Goal: Information Seeking & Learning: Learn about a topic

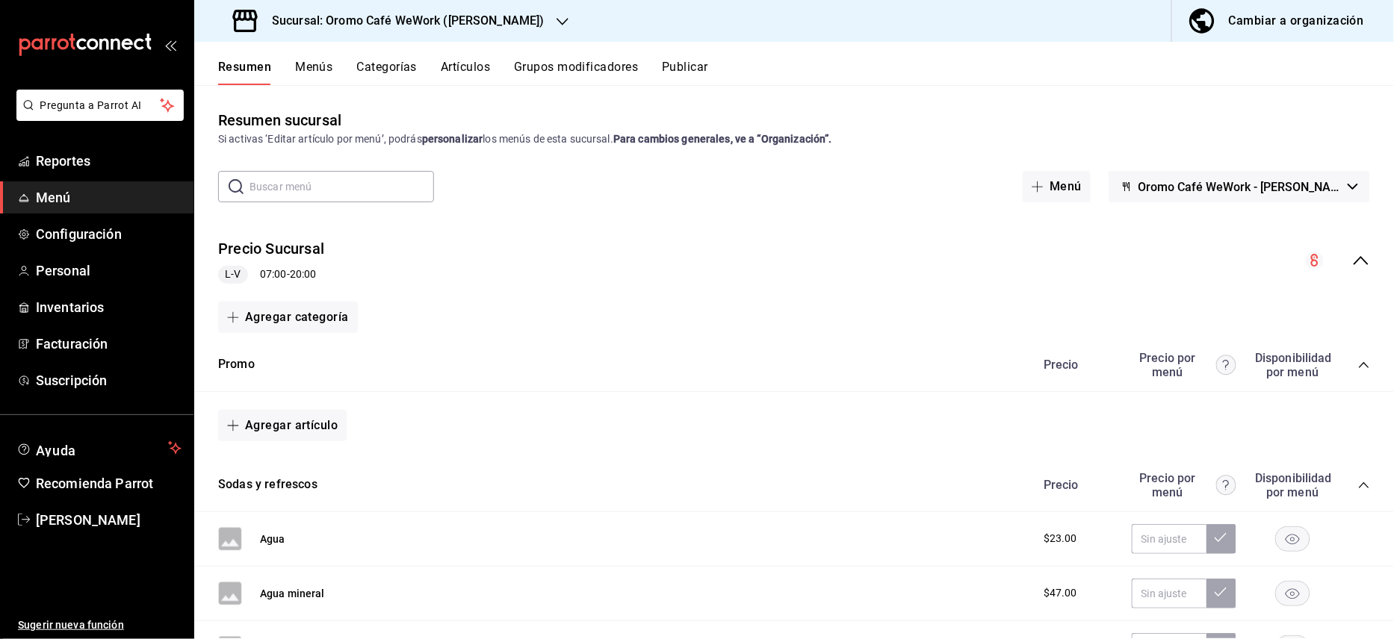
click at [541, 24] on h3 "Sucursal: Oromo Café WeWork ([PERSON_NAME])" at bounding box center [402, 21] width 285 height 18
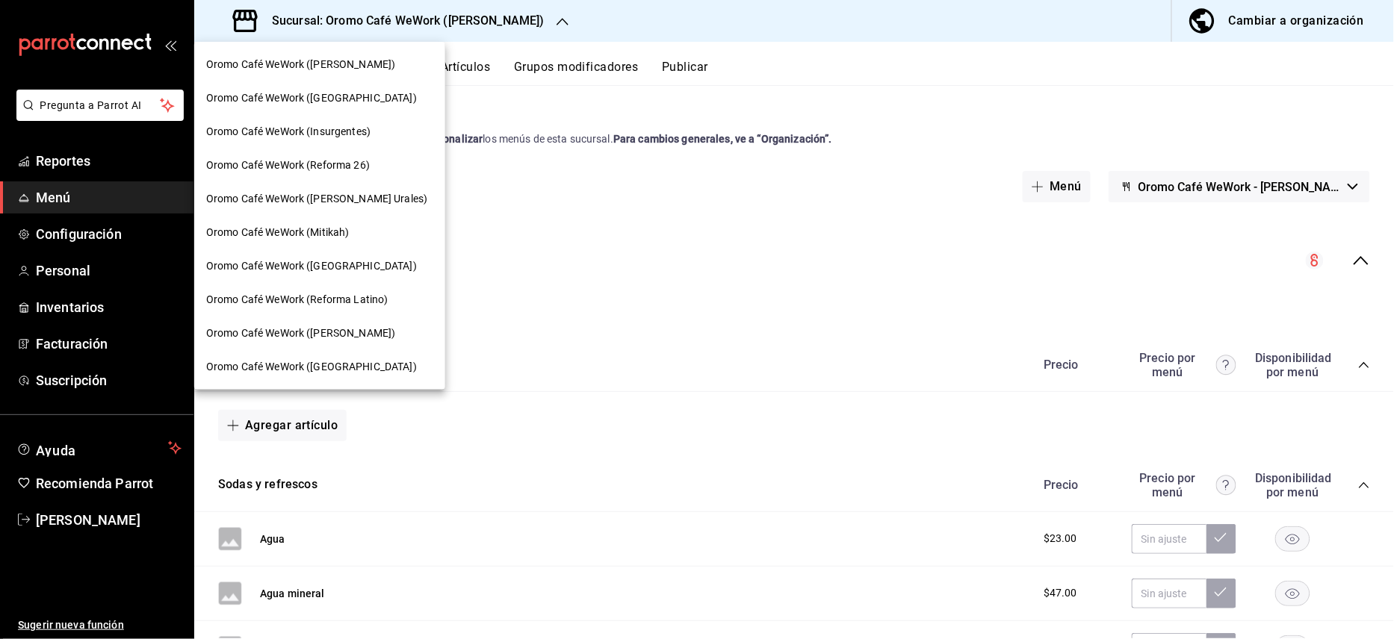
click at [395, 66] on span "Oromo Café WeWork ([PERSON_NAME])" at bounding box center [300, 65] width 189 height 16
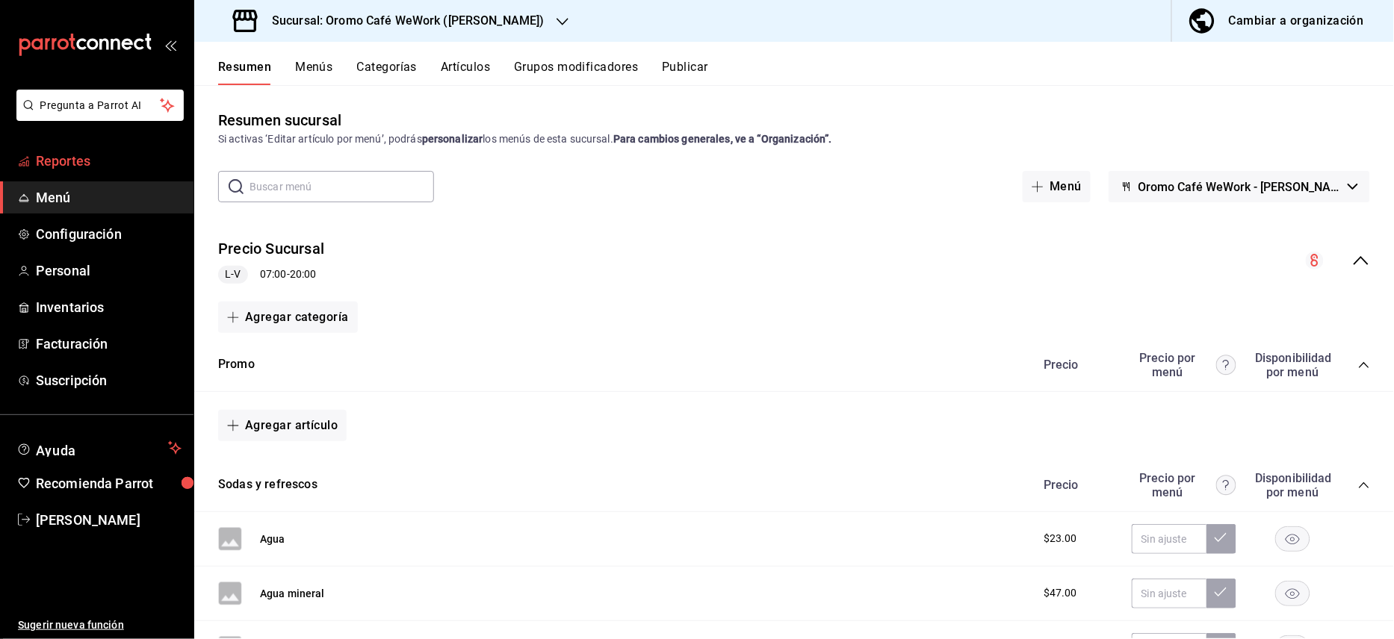
click at [84, 169] on span "Reportes" at bounding box center [109, 161] width 146 height 20
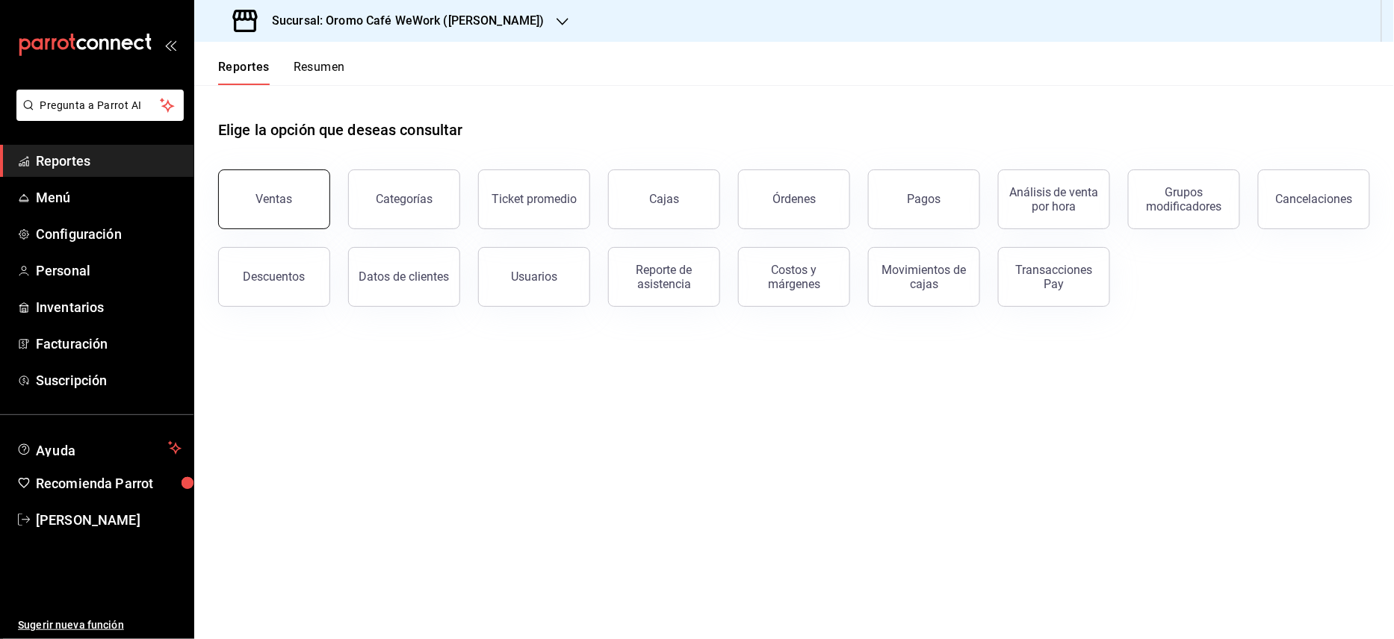
click at [288, 202] on div "Ventas" at bounding box center [274, 199] width 37 height 14
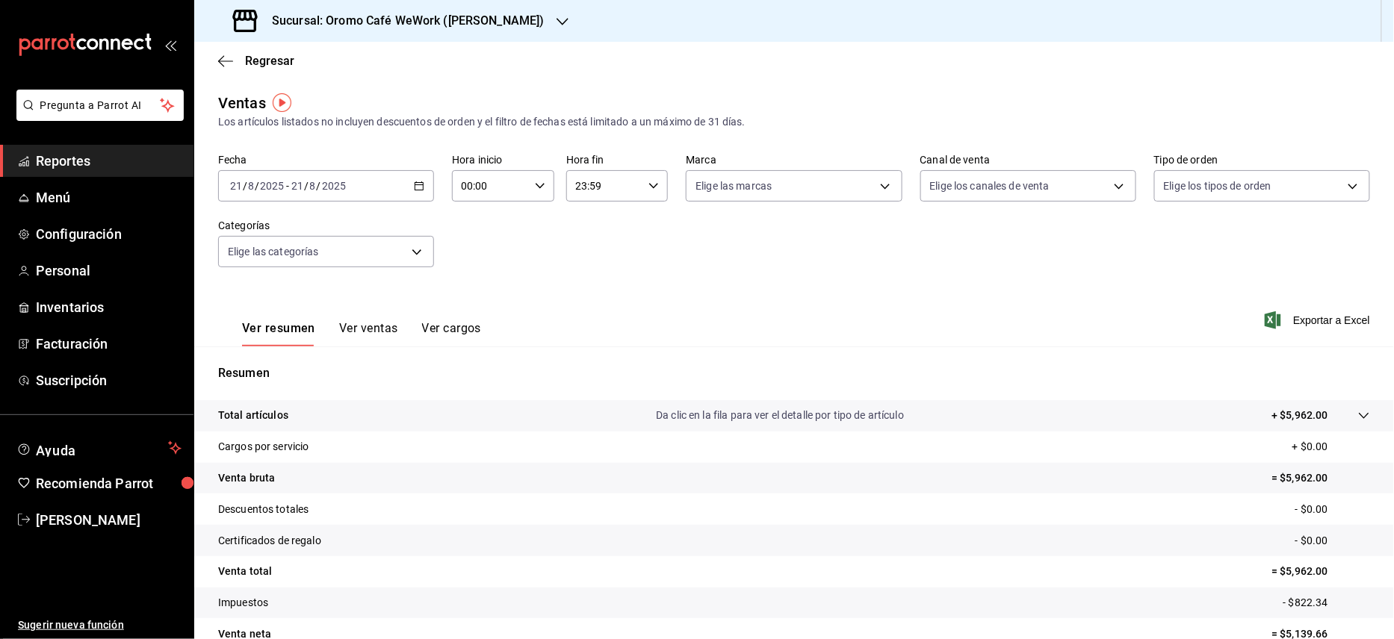
click at [360, 327] on button "Ver ventas" at bounding box center [368, 333] width 59 height 25
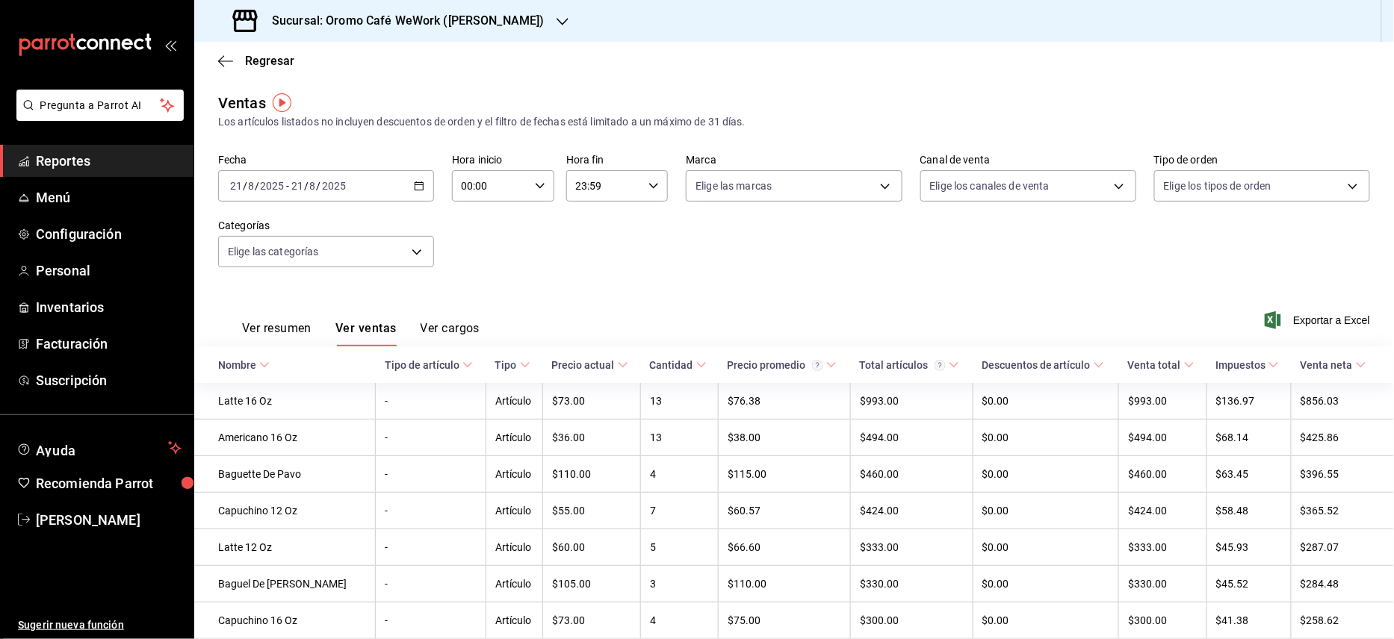
click at [422, 189] on div "2025-08-21 21 / 8 / 2025 - 2025-08-21 21 / 8 / 2025" at bounding box center [326, 185] width 216 height 31
click at [407, 186] on div "2025-08-21 21 / 8 / 2025 - 2025-08-21 21 / 8 / 2025" at bounding box center [326, 185] width 216 height 31
click at [290, 365] on span "Rango de fechas" at bounding box center [289, 366] width 116 height 16
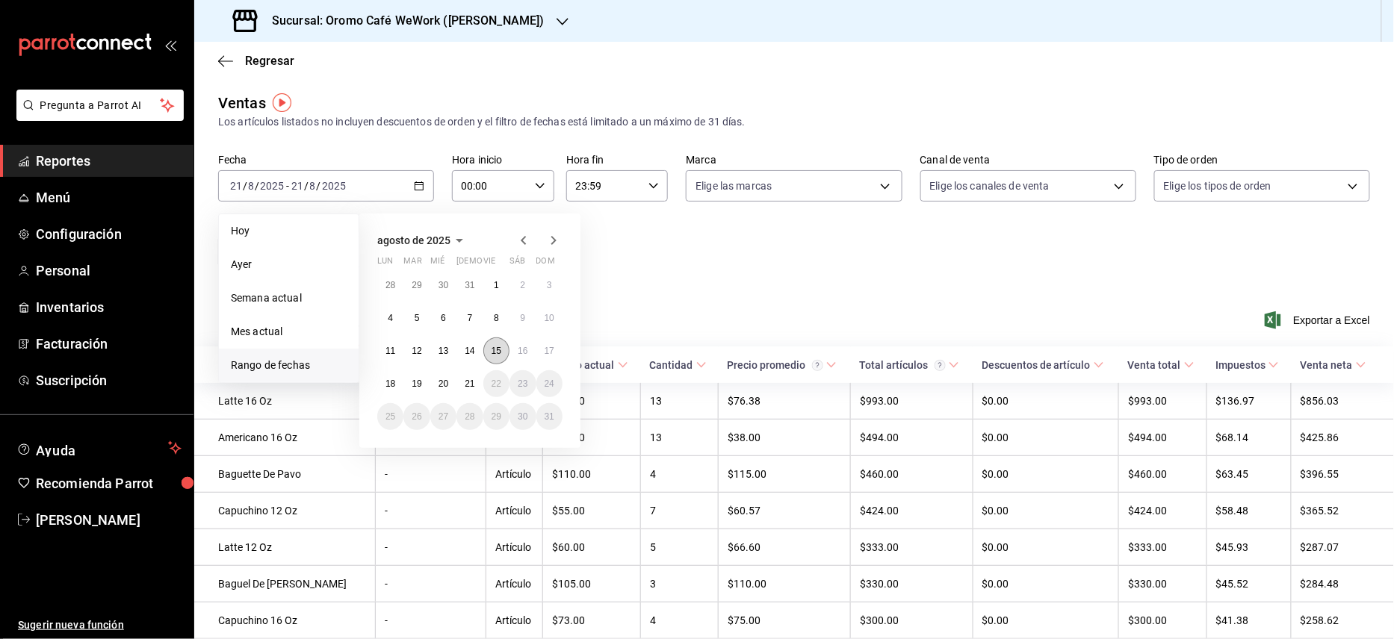
click at [493, 354] on abbr "15" at bounding box center [496, 351] width 10 height 10
click at [488, 311] on button "8" at bounding box center [496, 318] width 26 height 27
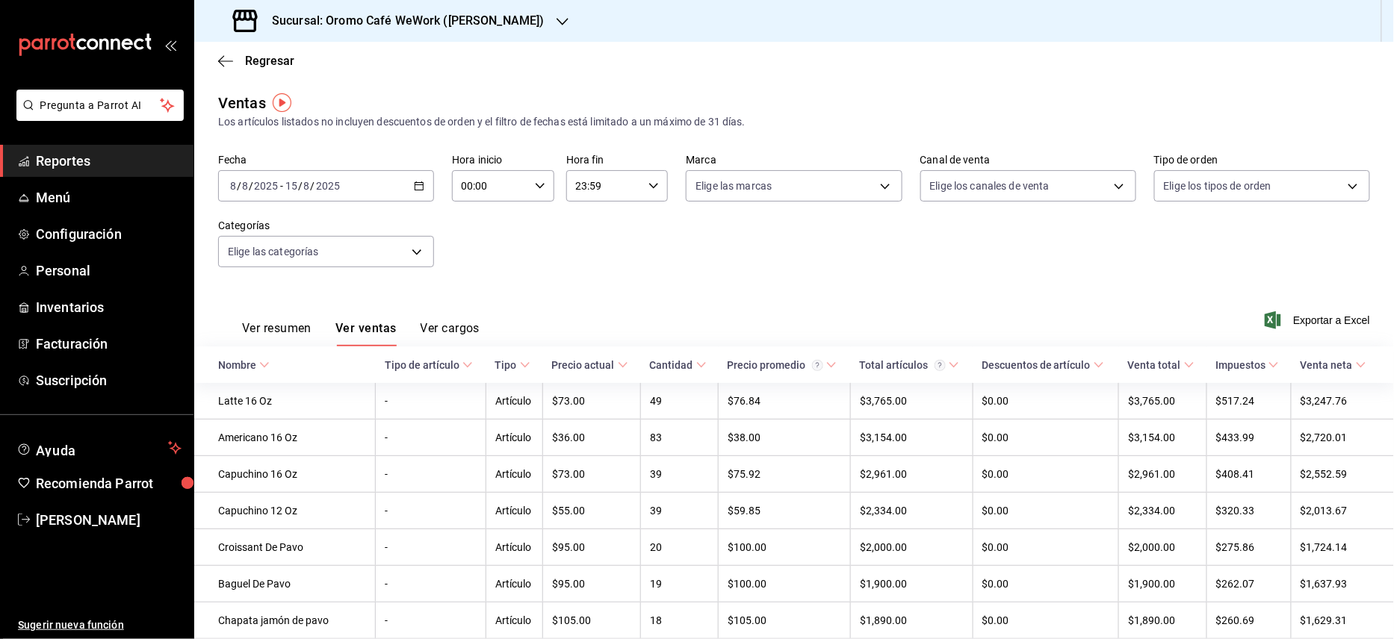
click at [419, 183] on icon "button" at bounding box center [419, 186] width 10 height 10
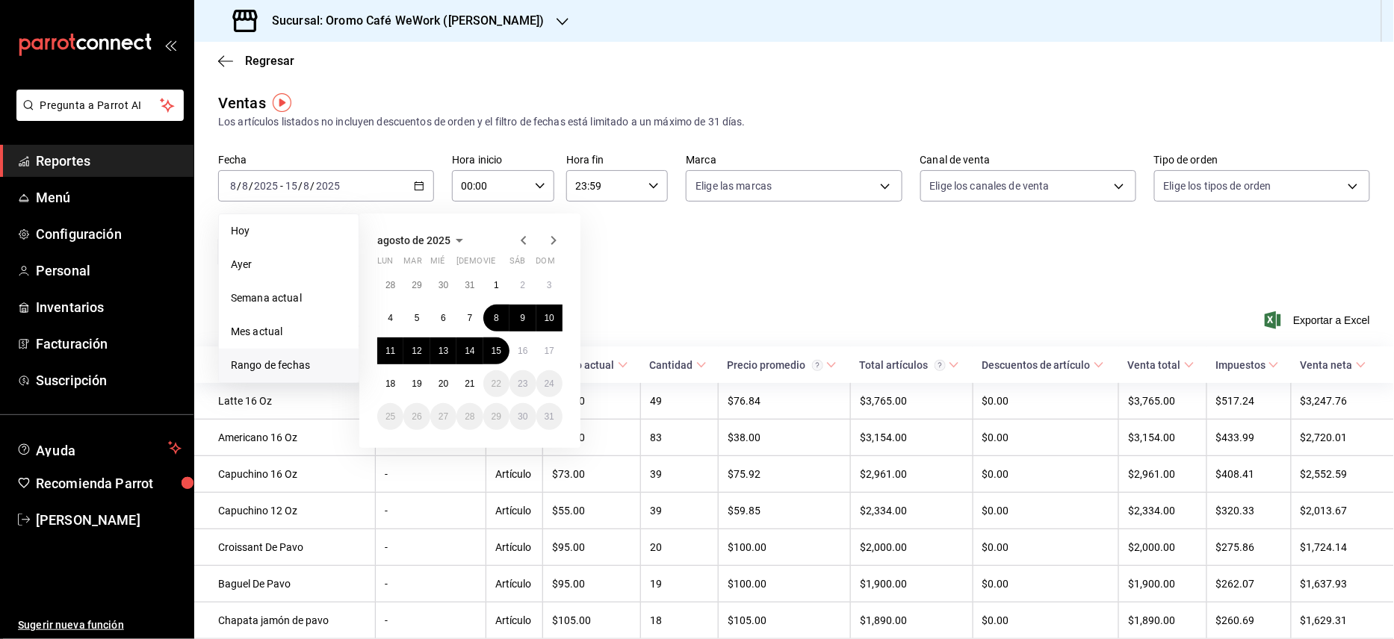
click at [591, 249] on div "agosto de 2025 lun mar mié jue vie sáb dom 28 29 30 31 1 2 3 4 5 6 7 8 9 10 11 …" at bounding box center [489, 325] width 261 height 246
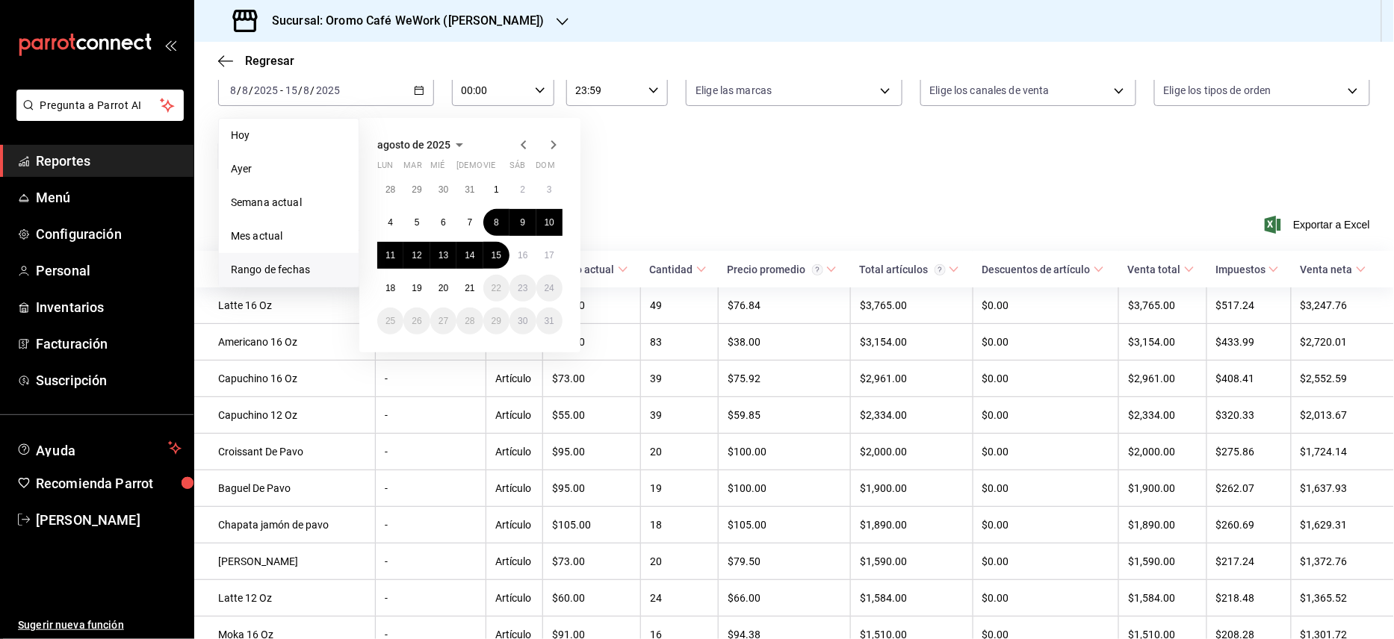
scroll to position [99, 0]
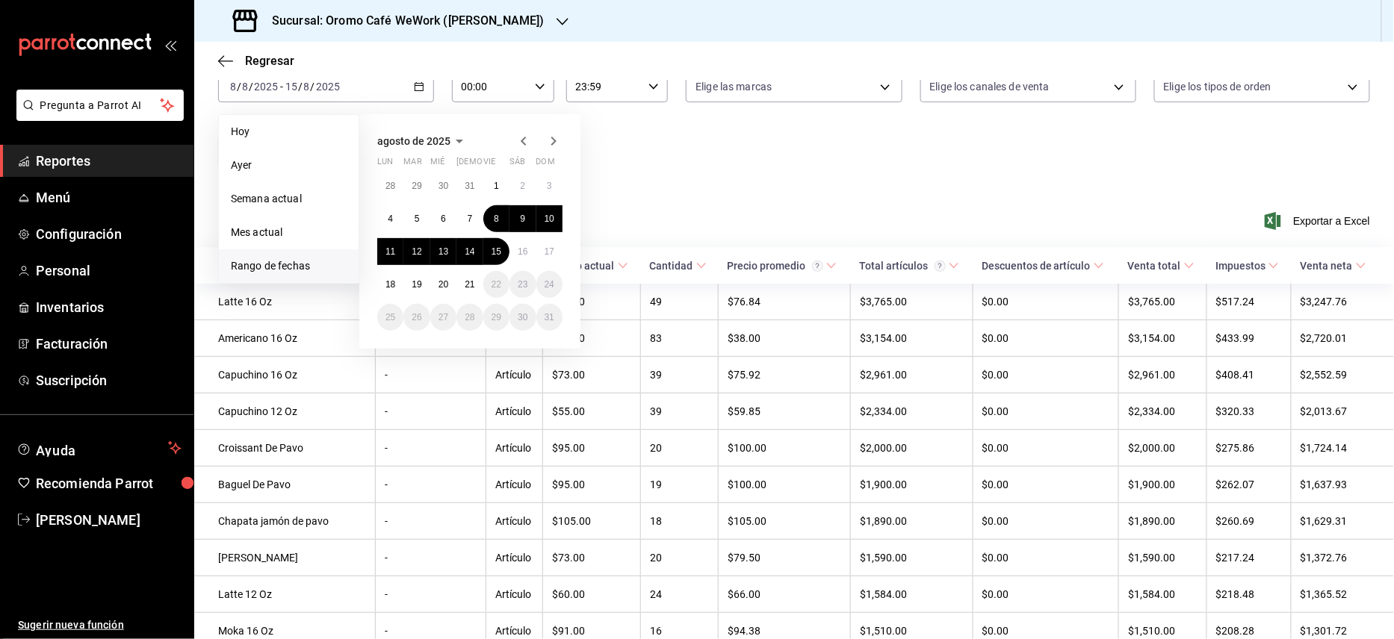
click at [677, 252] on th "Cantidad" at bounding box center [680, 265] width 78 height 37
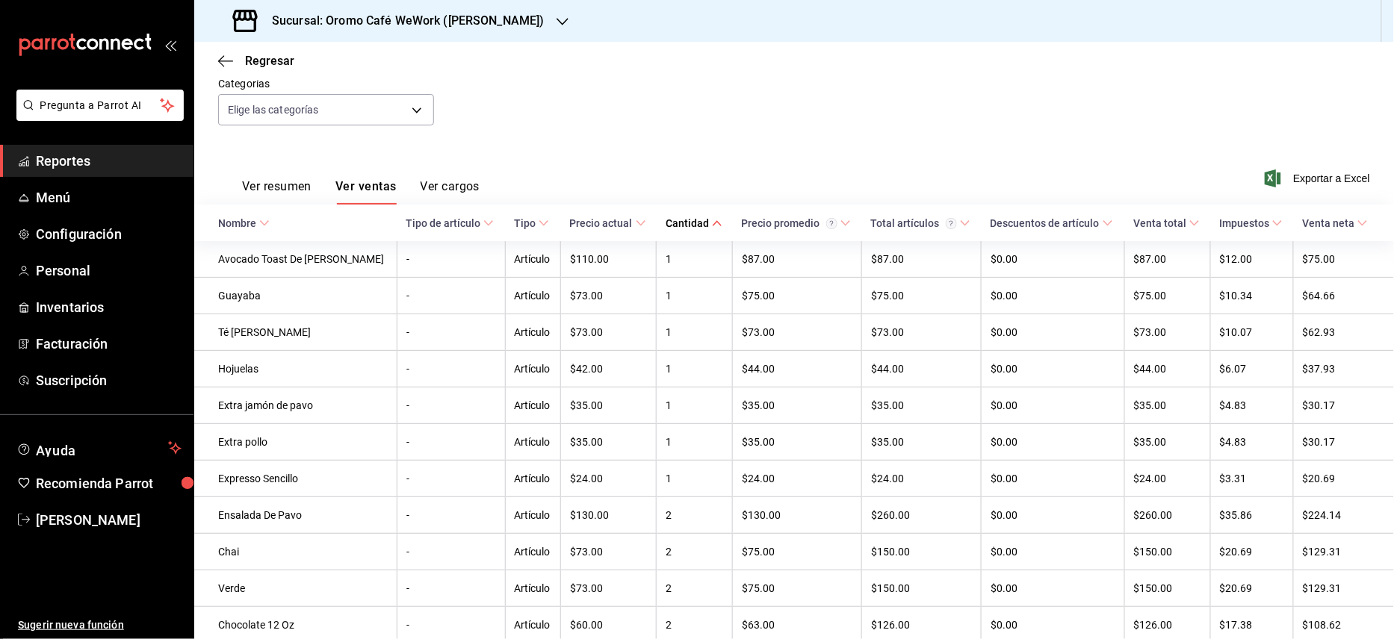
scroll to position [199, 0]
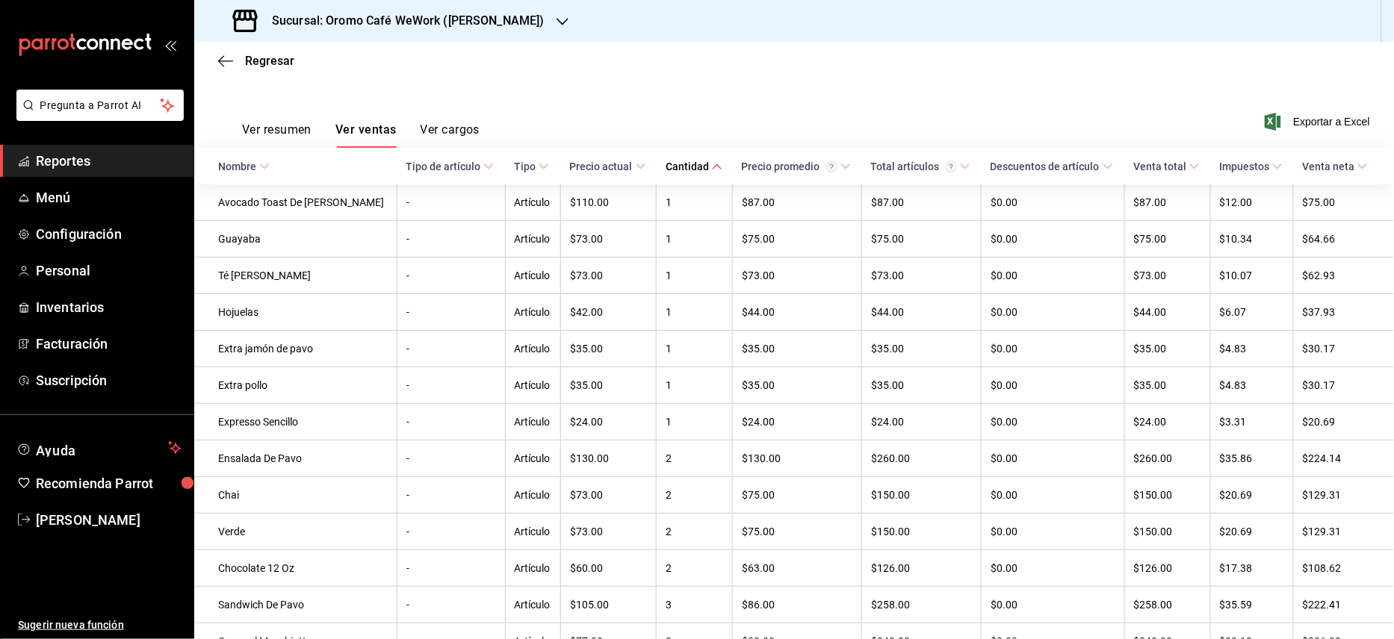
click at [685, 161] on div "Cantidad" at bounding box center [686, 167] width 43 height 12
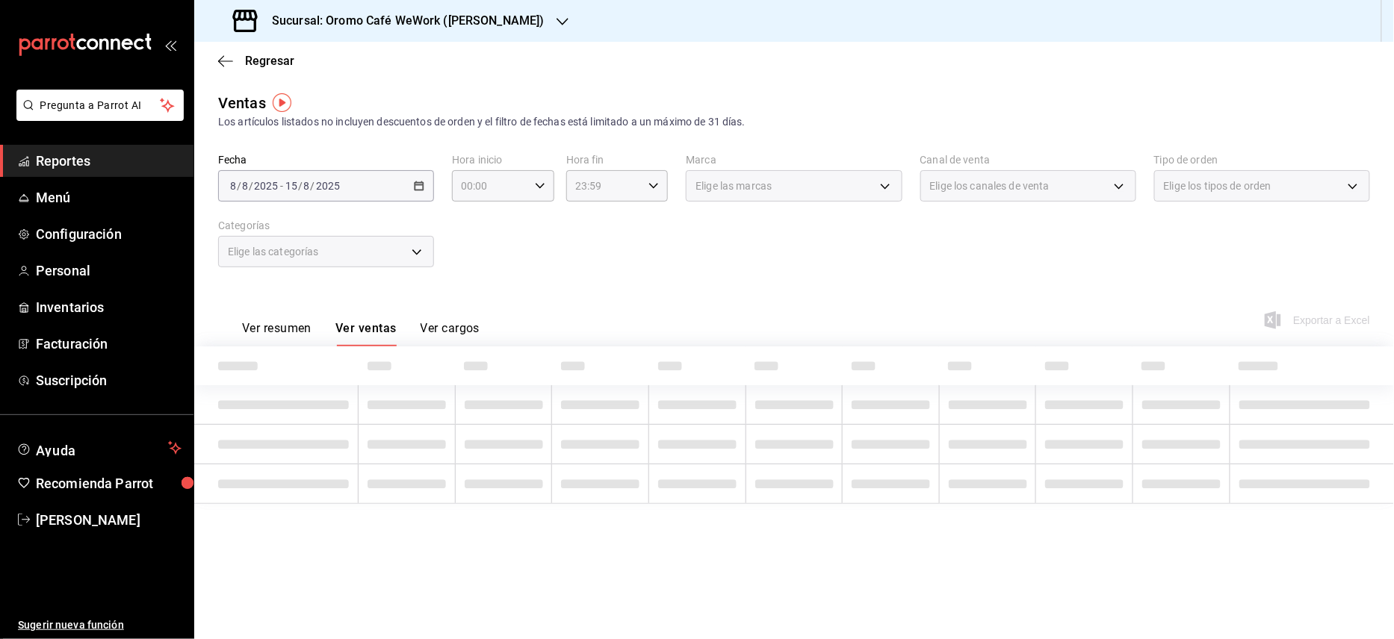
scroll to position [0, 0]
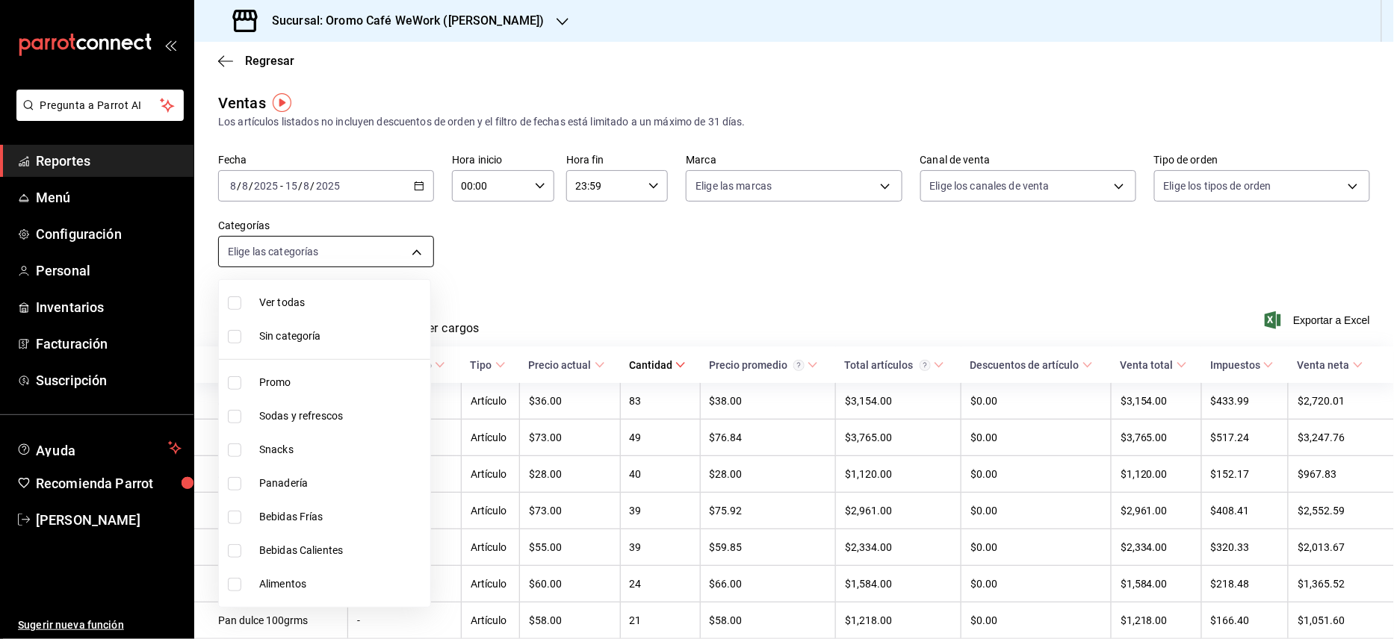
click at [398, 249] on body "Pregunta a Parrot AI Reportes Menú Configuración Personal Inventarios Facturaci…" at bounding box center [697, 319] width 1394 height 639
click at [231, 553] on input "checkbox" at bounding box center [234, 550] width 13 height 13
checkbox input "true"
type input "d7b21257-c518-4eee-a171-5cafb6821756"
click at [634, 243] on div at bounding box center [697, 319] width 1394 height 639
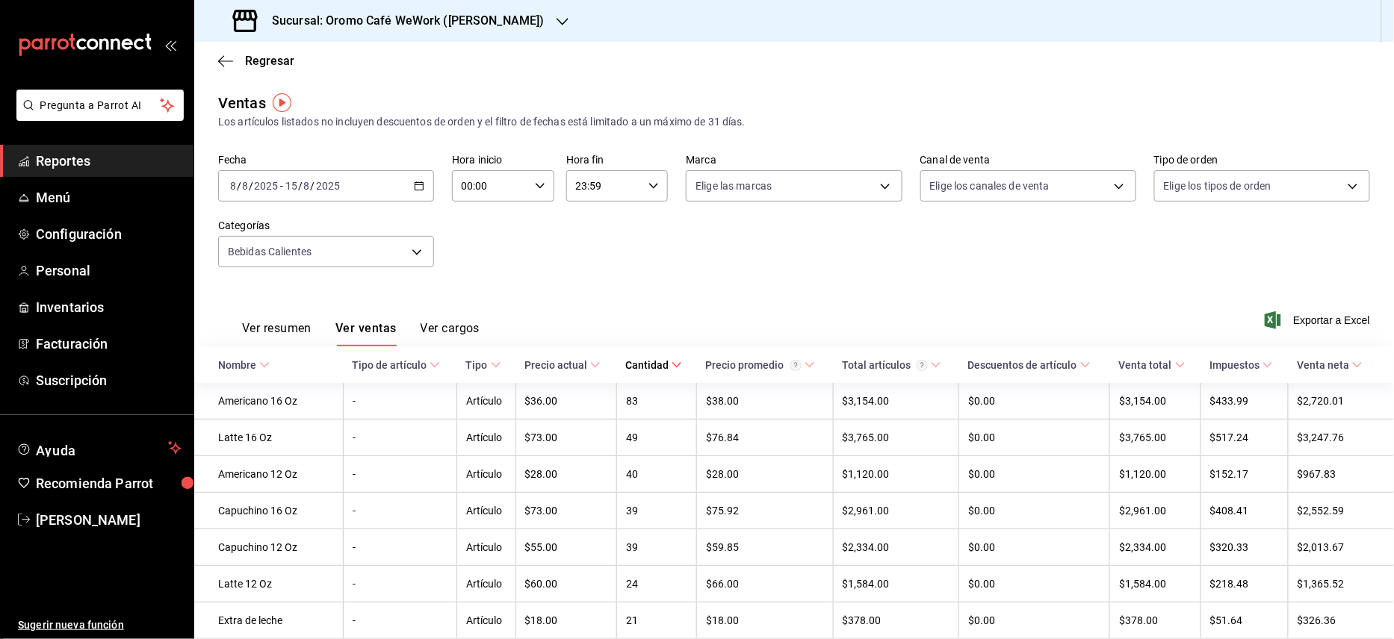
click at [465, 333] on button "Ver cargos" at bounding box center [450, 333] width 60 height 25
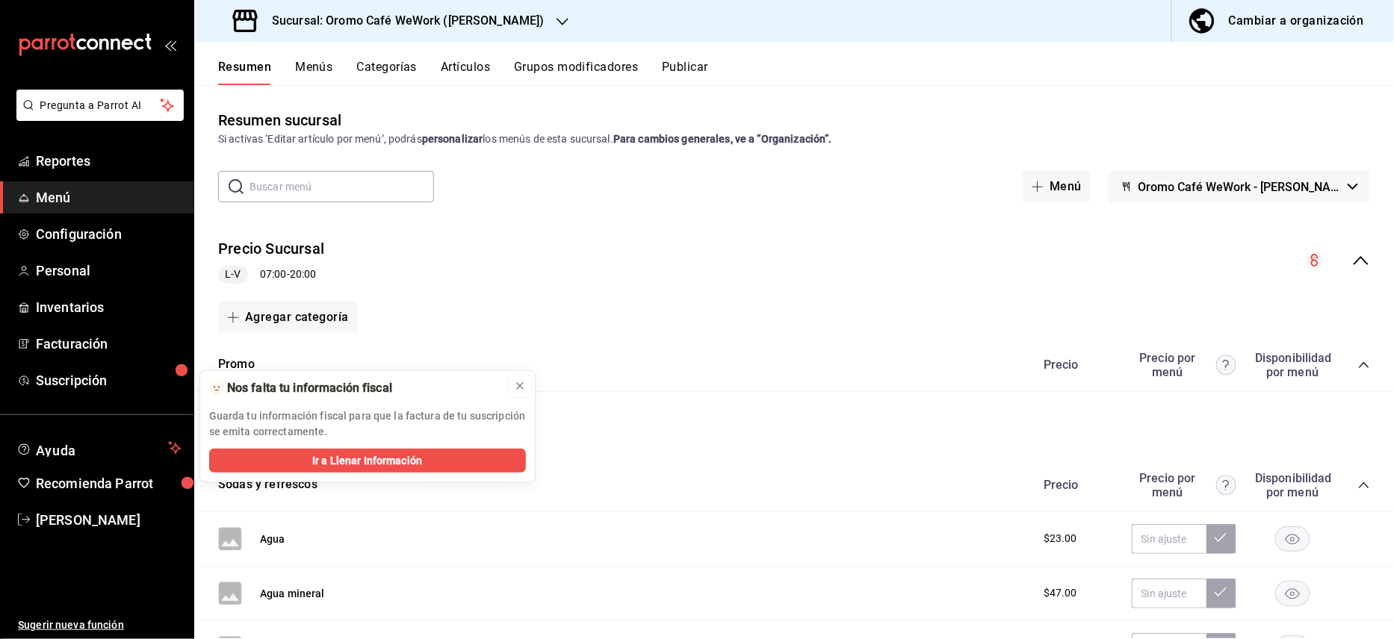
click at [527, 385] on button at bounding box center [520, 386] width 24 height 24
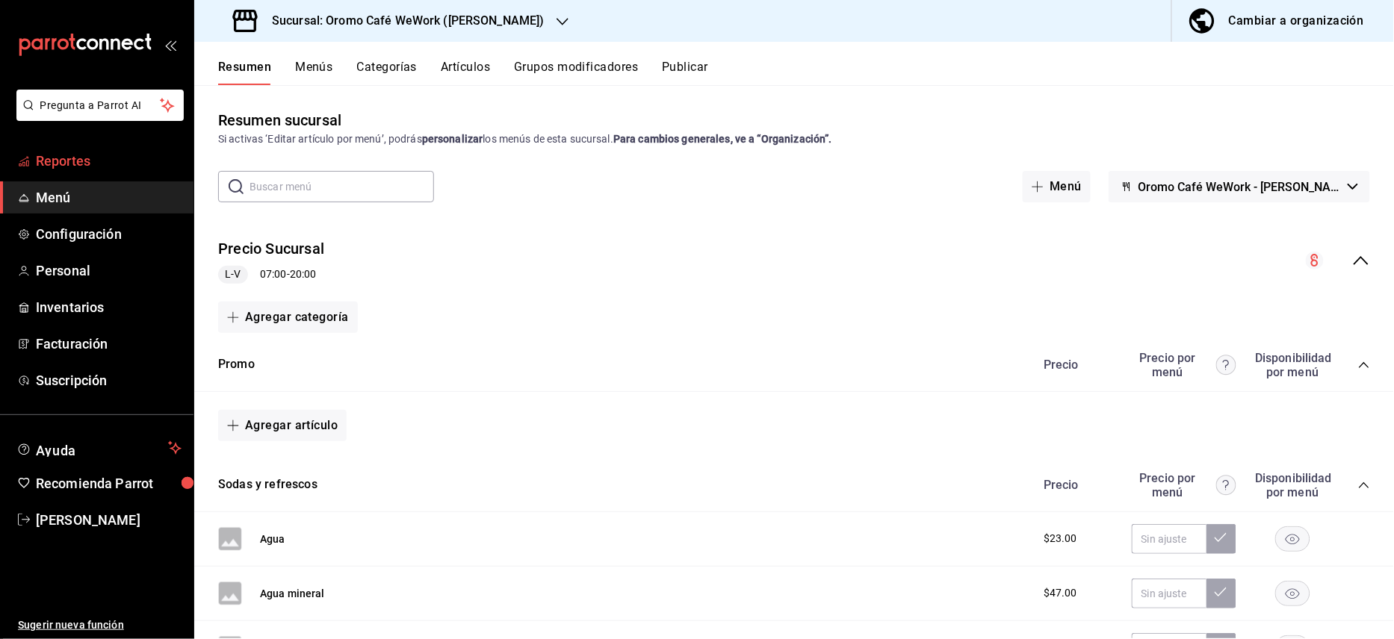
click at [46, 172] on link "Reportes" at bounding box center [96, 161] width 193 height 32
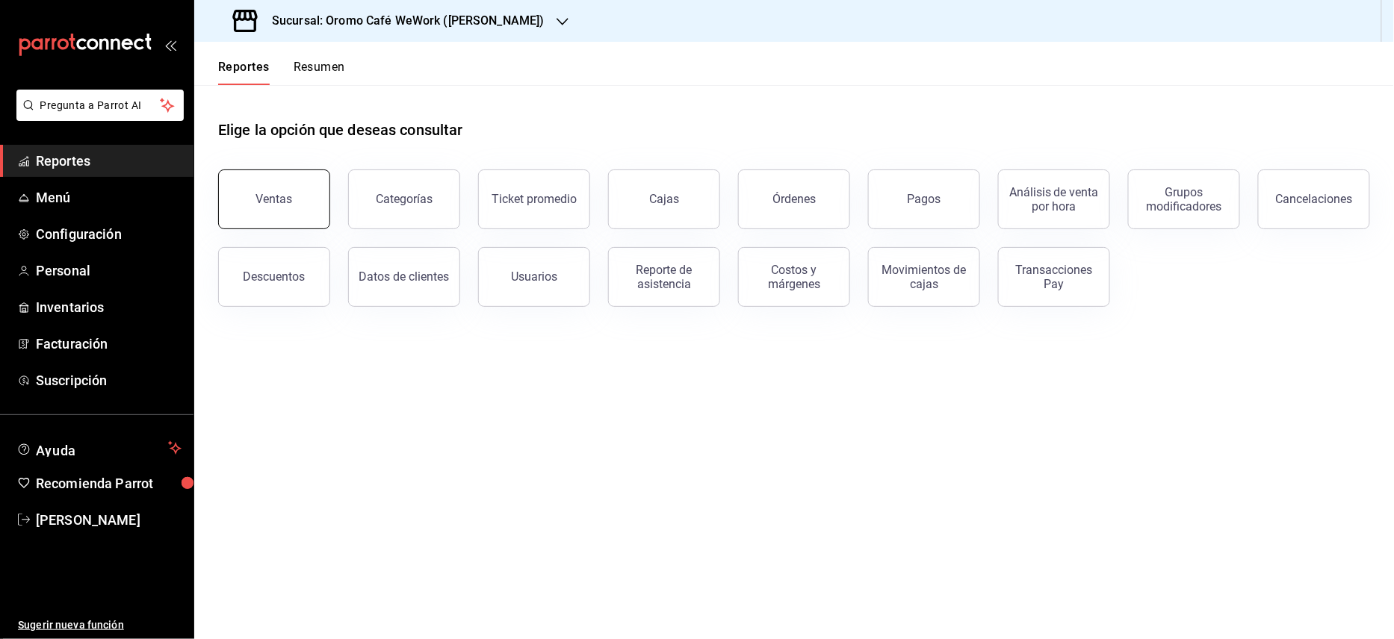
click at [281, 194] on div "Ventas" at bounding box center [274, 199] width 37 height 14
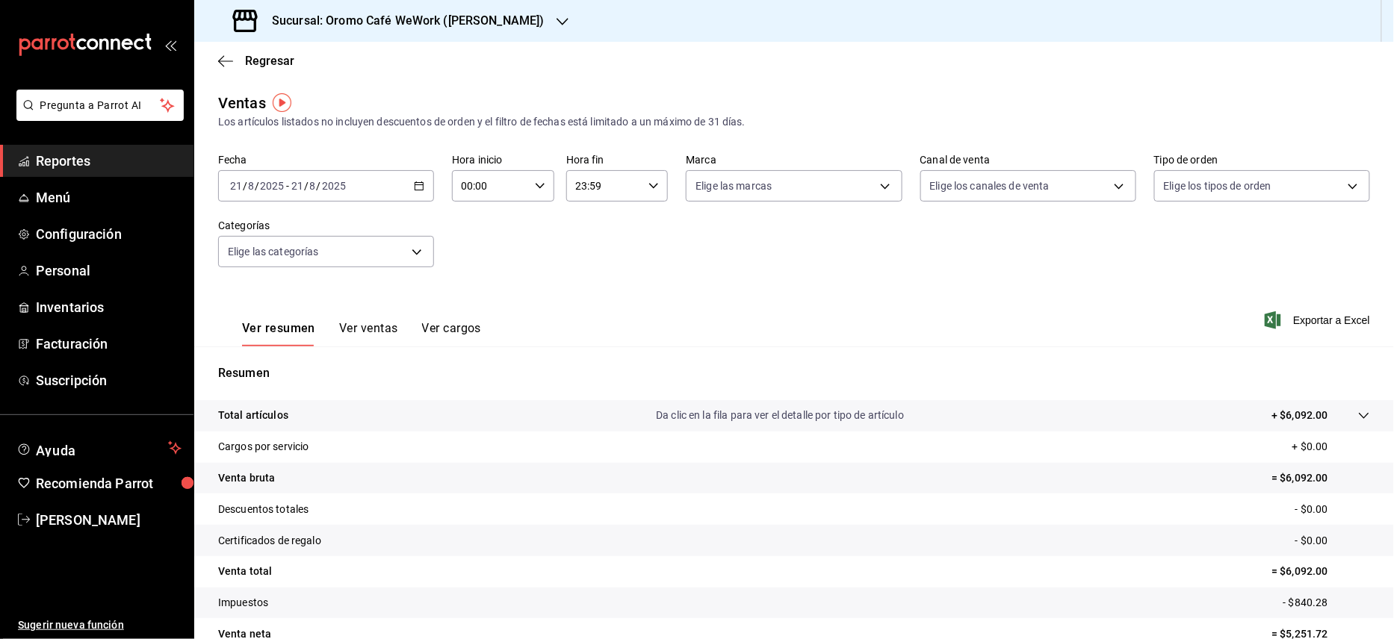
click at [365, 323] on button "Ver ventas" at bounding box center [368, 333] width 59 height 25
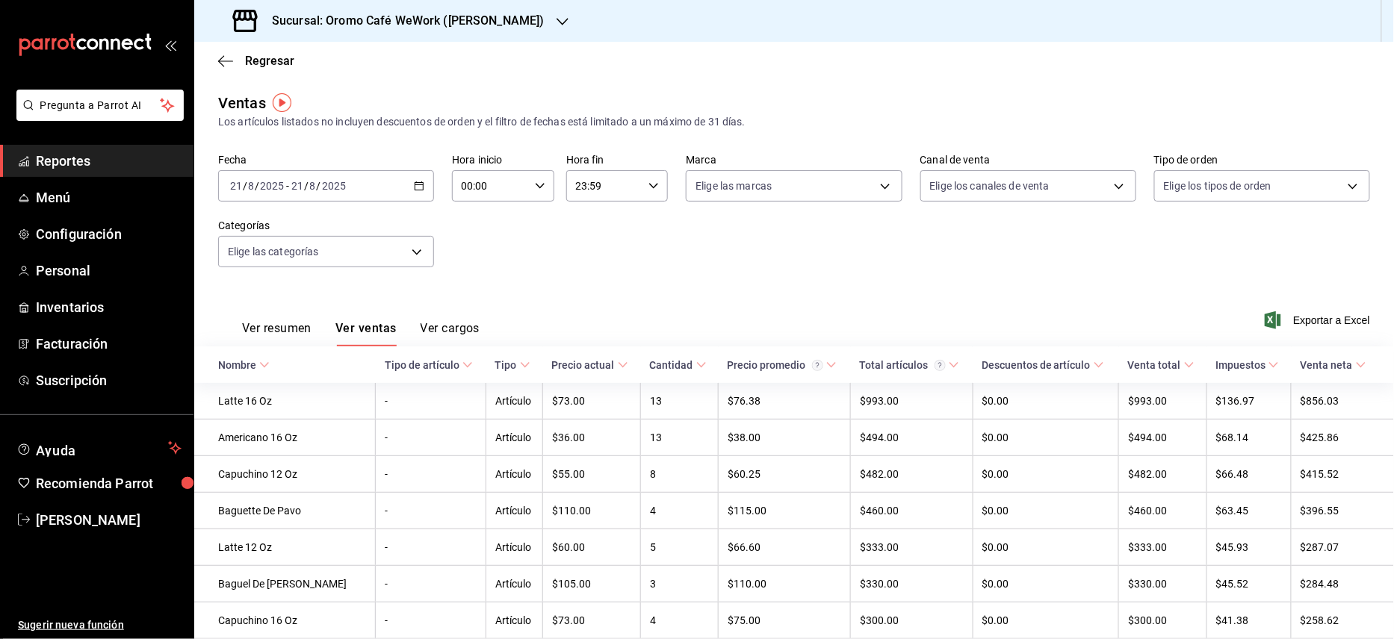
click at [414, 188] on icon "button" at bounding box center [419, 186] width 10 height 10
click at [273, 368] on span "Rango de fechas" at bounding box center [289, 366] width 116 height 16
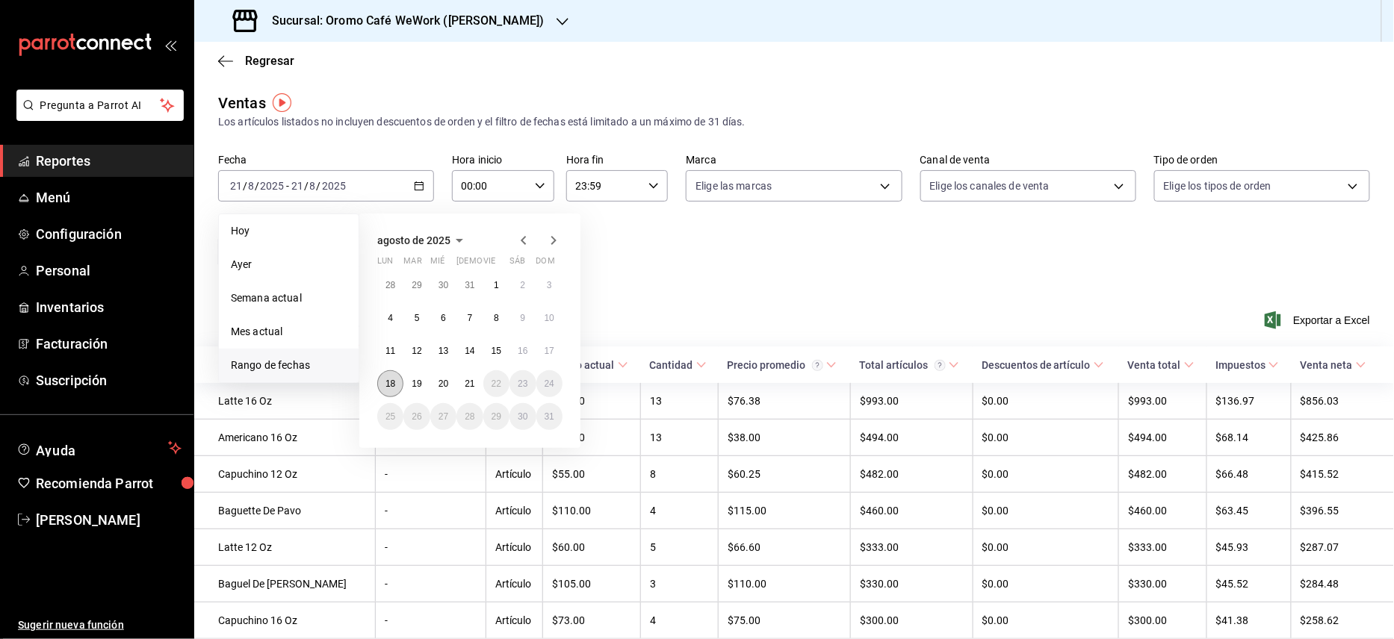
click at [393, 375] on button "18" at bounding box center [390, 383] width 26 height 27
click at [470, 380] on abbr "21" at bounding box center [470, 384] width 10 height 10
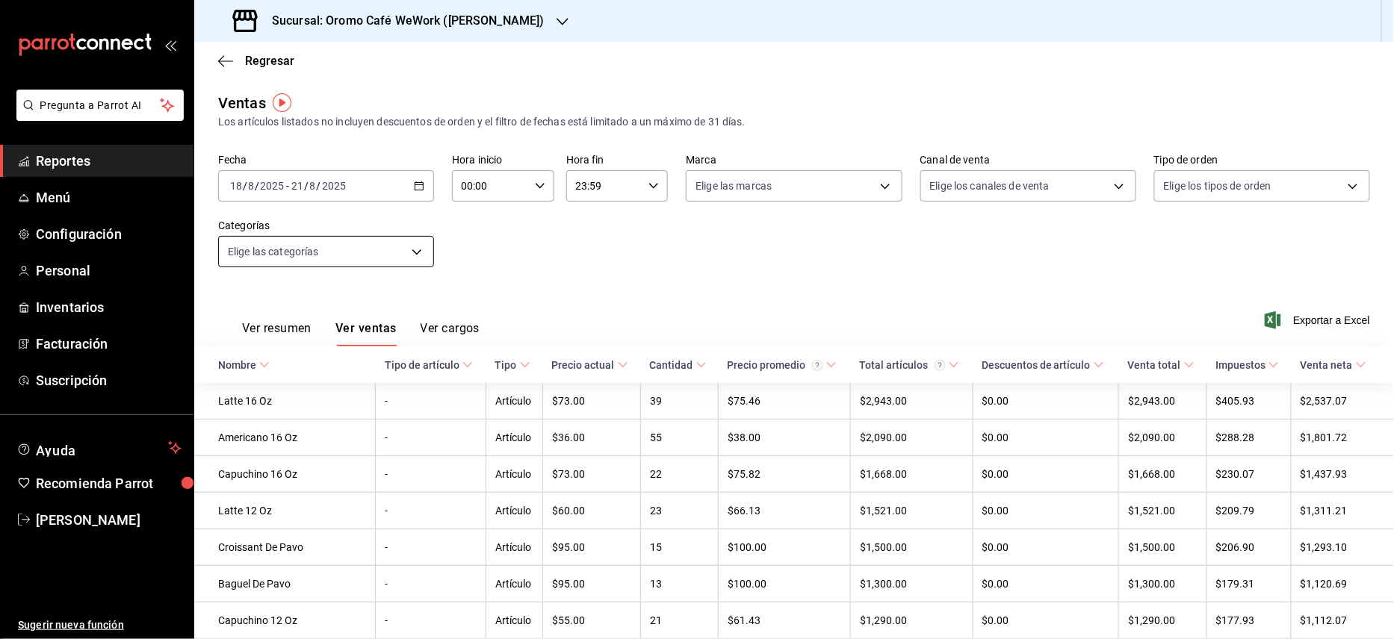
click at [418, 252] on body "Pregunta a Parrot AI Reportes Menú Configuración Personal Inventarios Facturaci…" at bounding box center [697, 319] width 1394 height 639
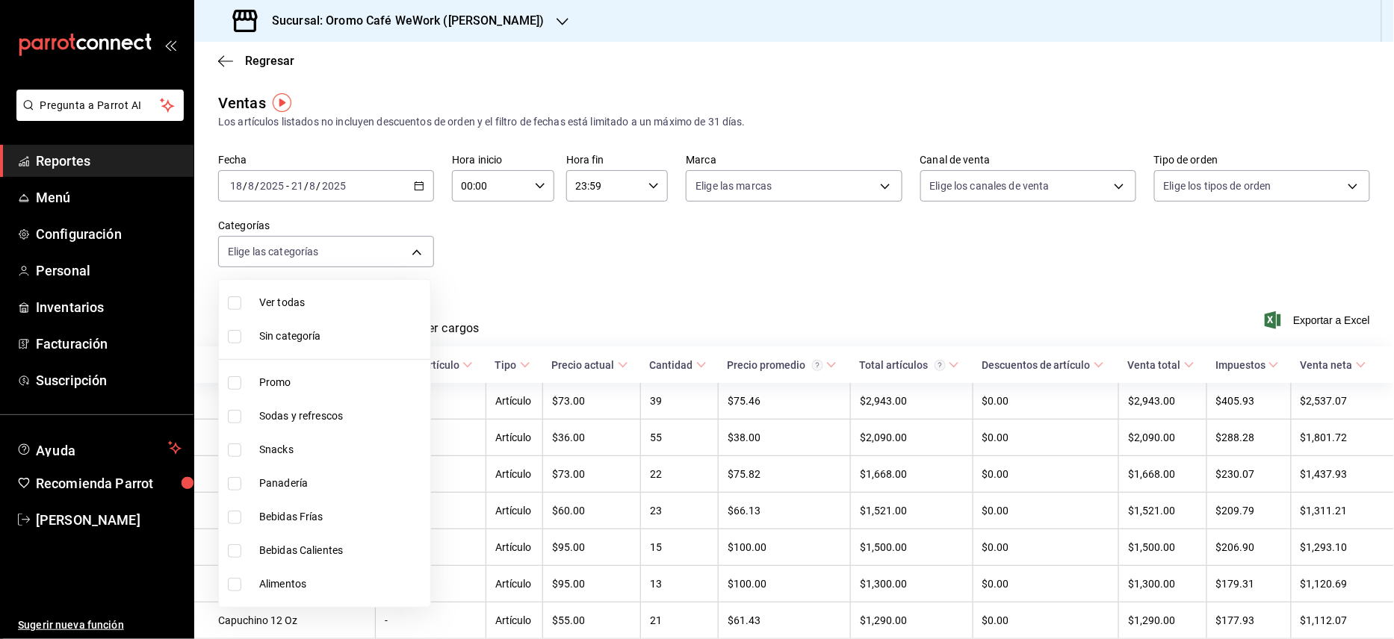
click at [285, 410] on span "Sodas y refrescos" at bounding box center [341, 417] width 165 height 16
type input "83a90a18-1fb0-4a15-89af-30f61ef0c231"
checkbox input "true"
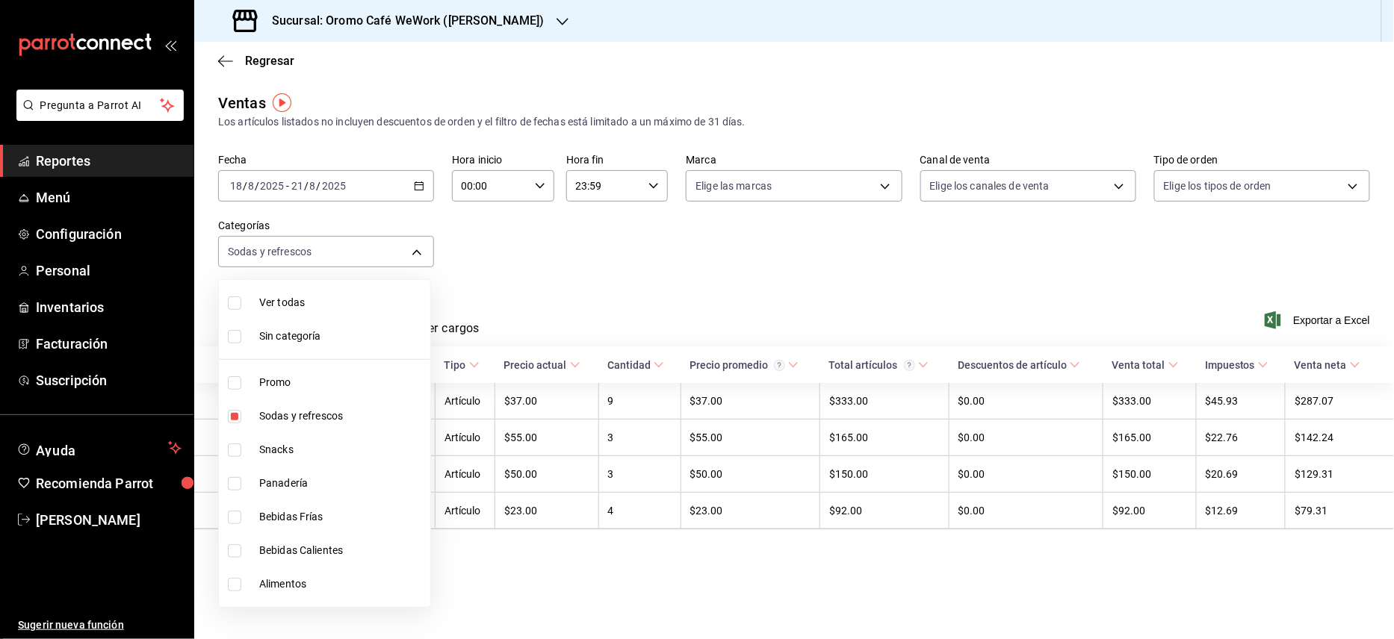
click at [629, 245] on div at bounding box center [697, 319] width 1394 height 639
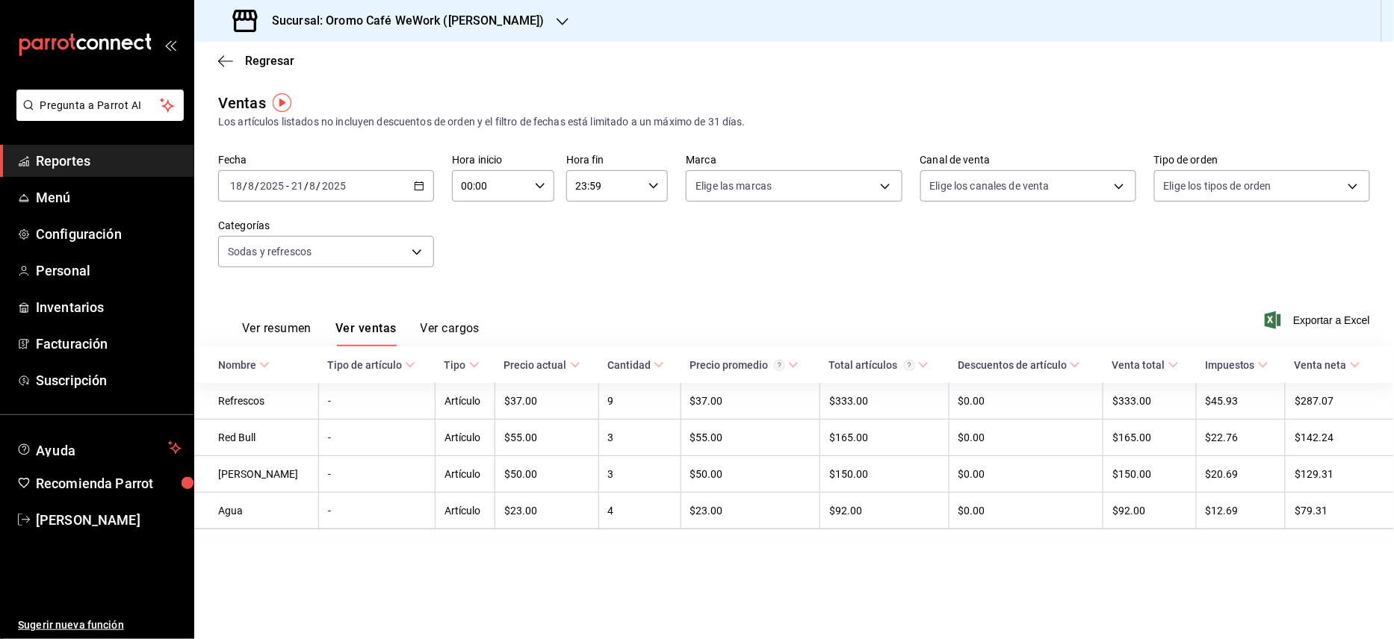
click at [460, 19] on h3 "Sucursal: Oromo Café WeWork ([PERSON_NAME])" at bounding box center [402, 21] width 285 height 18
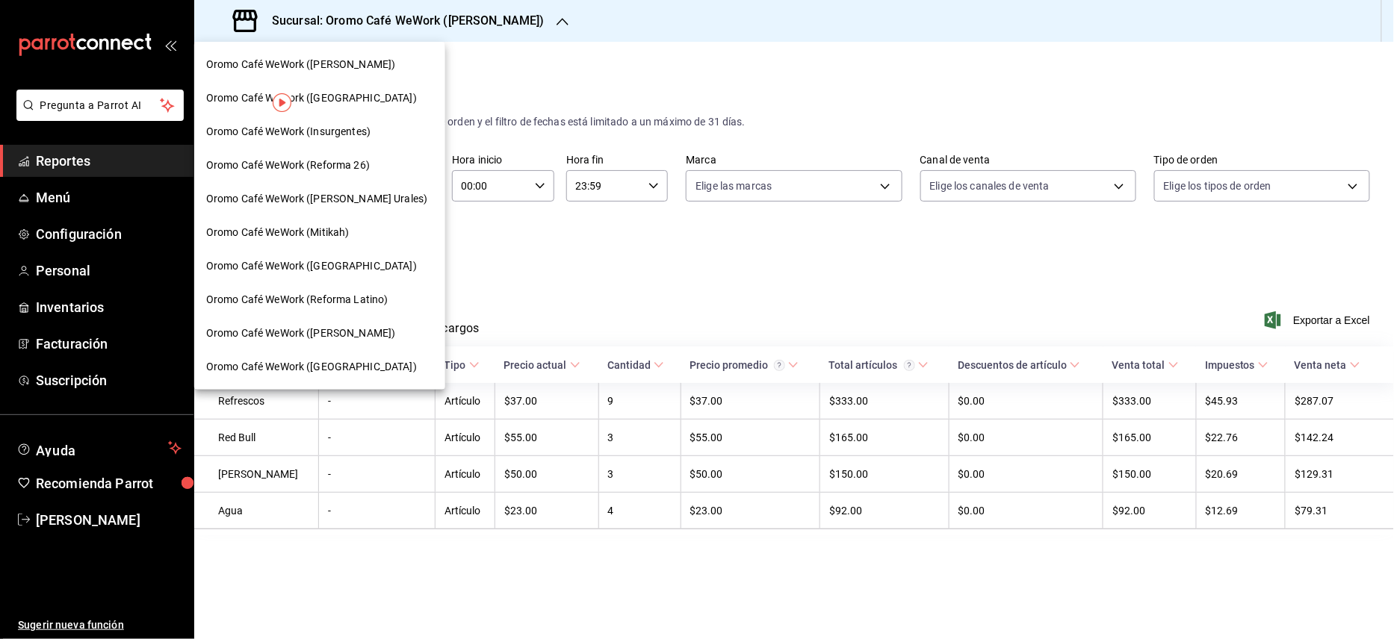
click at [355, 108] on div "Oromo Café WeWork ([GEOGRAPHIC_DATA])" at bounding box center [319, 98] width 251 height 34
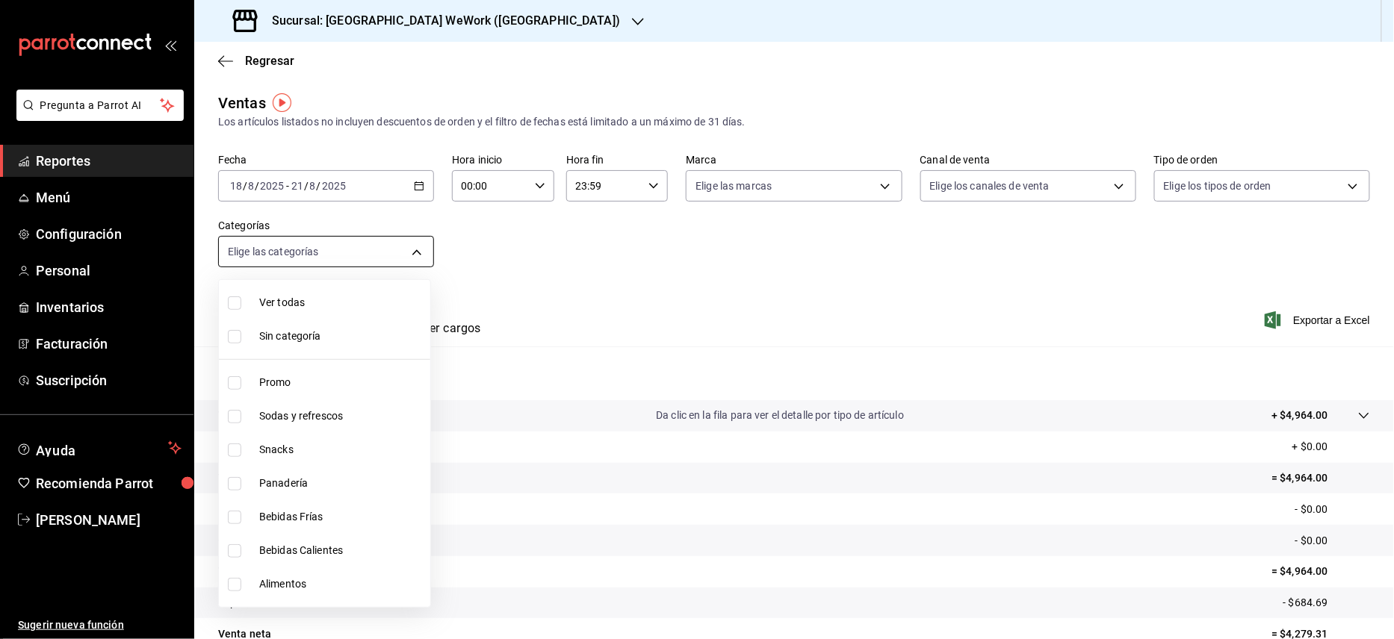
click at [415, 258] on body "Pregunta a Parrot AI Reportes Menú Configuración Personal Inventarios Facturaci…" at bounding box center [697, 319] width 1394 height 639
click at [293, 421] on span "Sodas y refrescos" at bounding box center [341, 417] width 165 height 16
type input "0e89df92-3dbb-4123-9128-3094b01c0cab"
checkbox input "true"
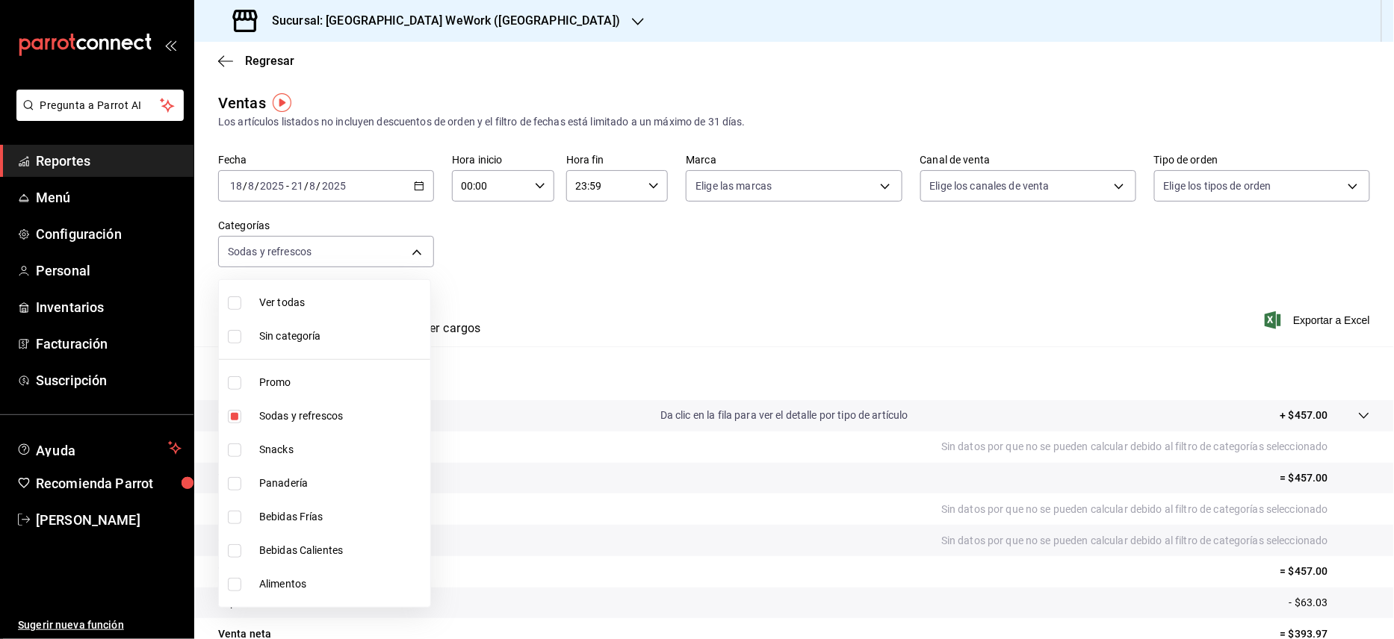
click at [581, 266] on div at bounding box center [697, 319] width 1394 height 639
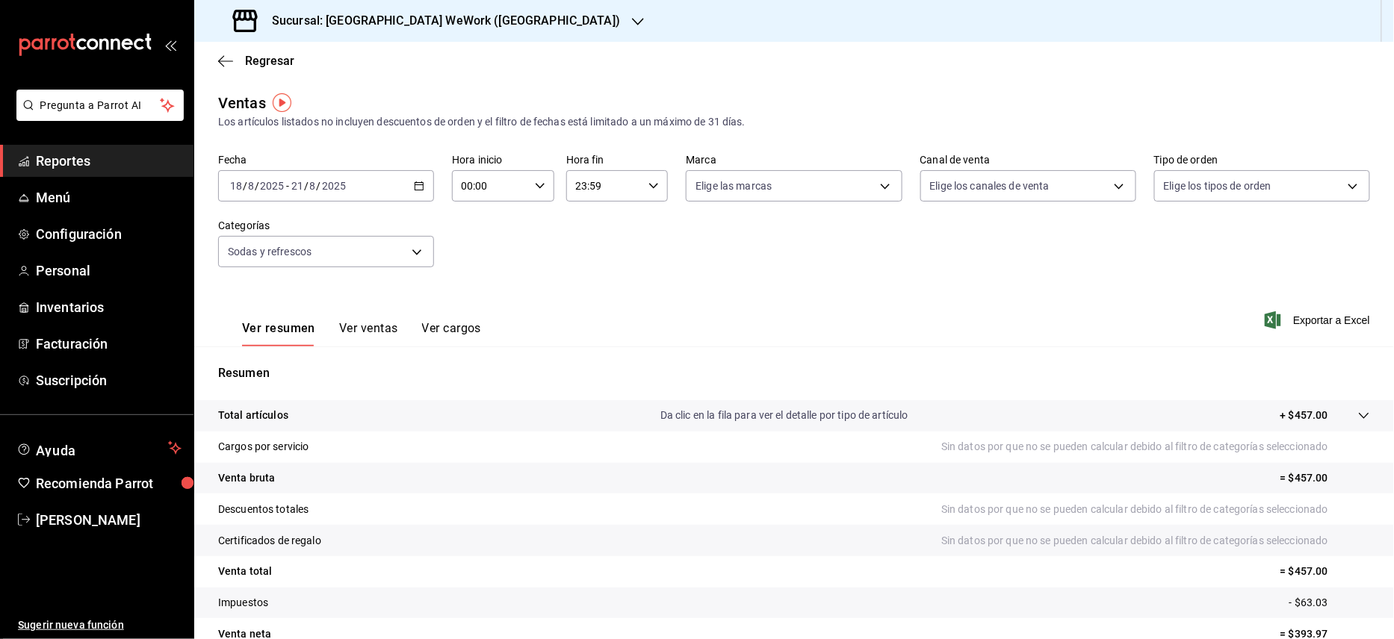
click at [378, 332] on button "Ver ventas" at bounding box center [368, 333] width 59 height 25
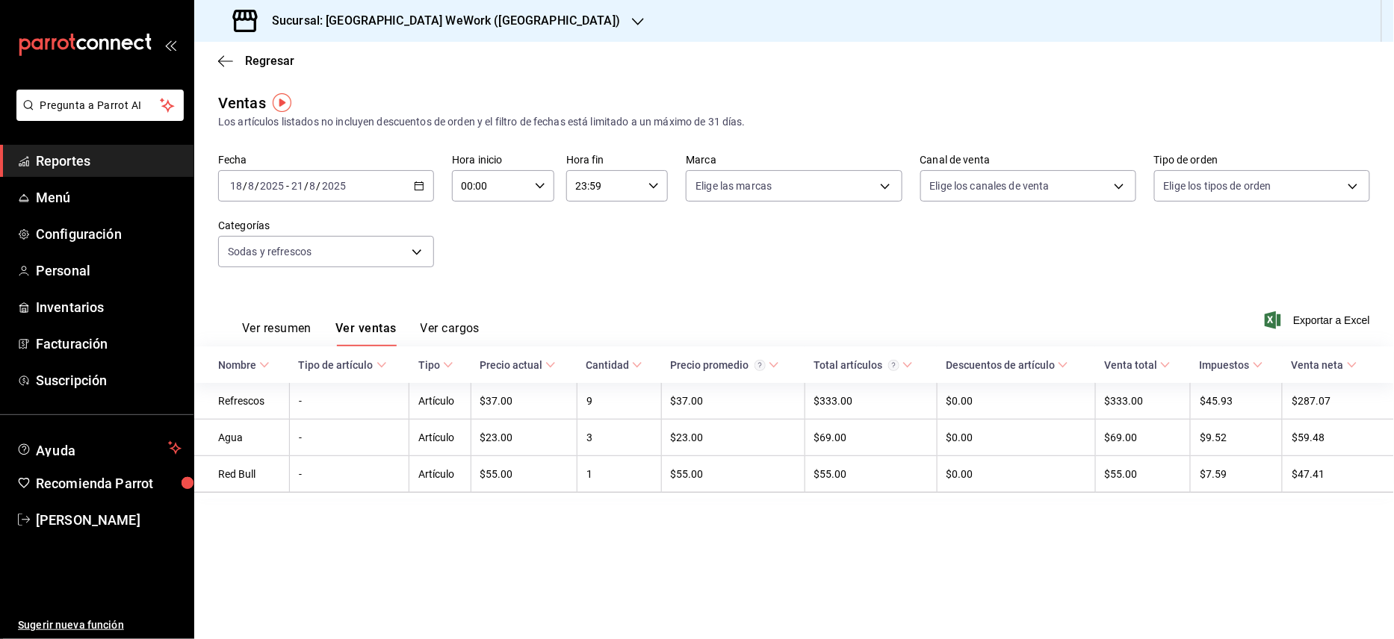
click at [527, 15] on h3 "Sucursal: [GEOGRAPHIC_DATA] WeWork ([GEOGRAPHIC_DATA])" at bounding box center [440, 21] width 360 height 18
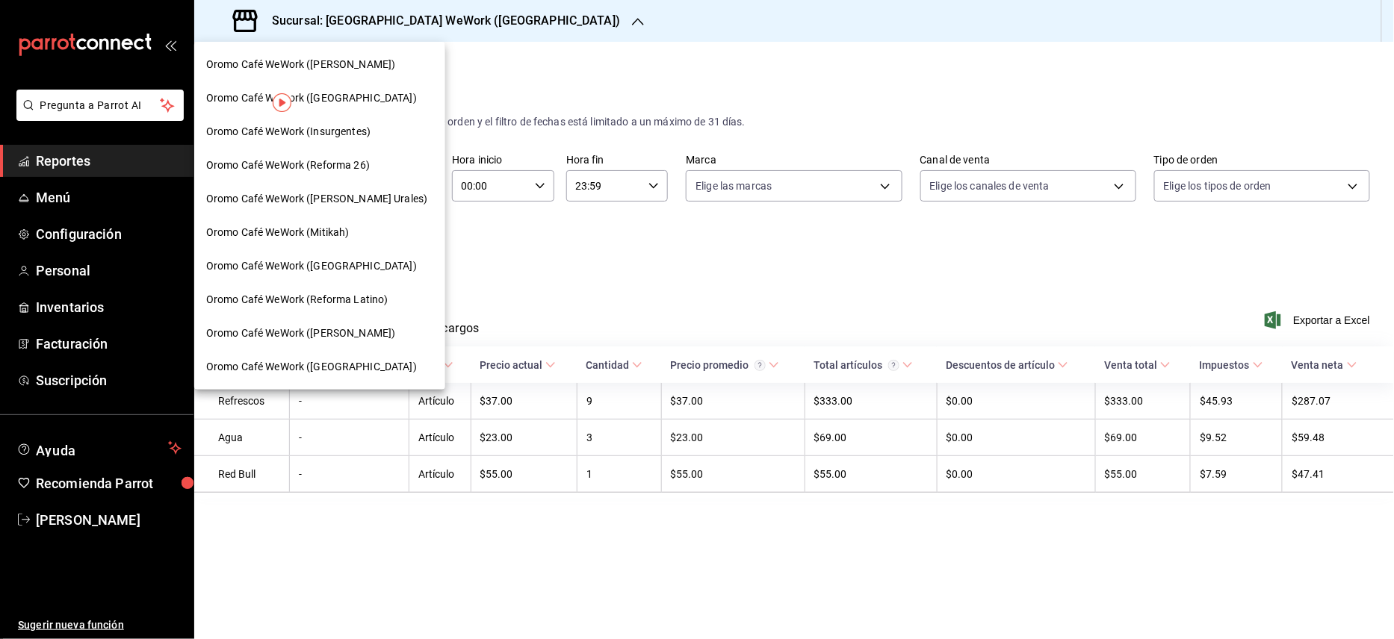
click at [330, 125] on span "Oromo Café WeWork (Insurgentes)" at bounding box center [288, 132] width 164 height 16
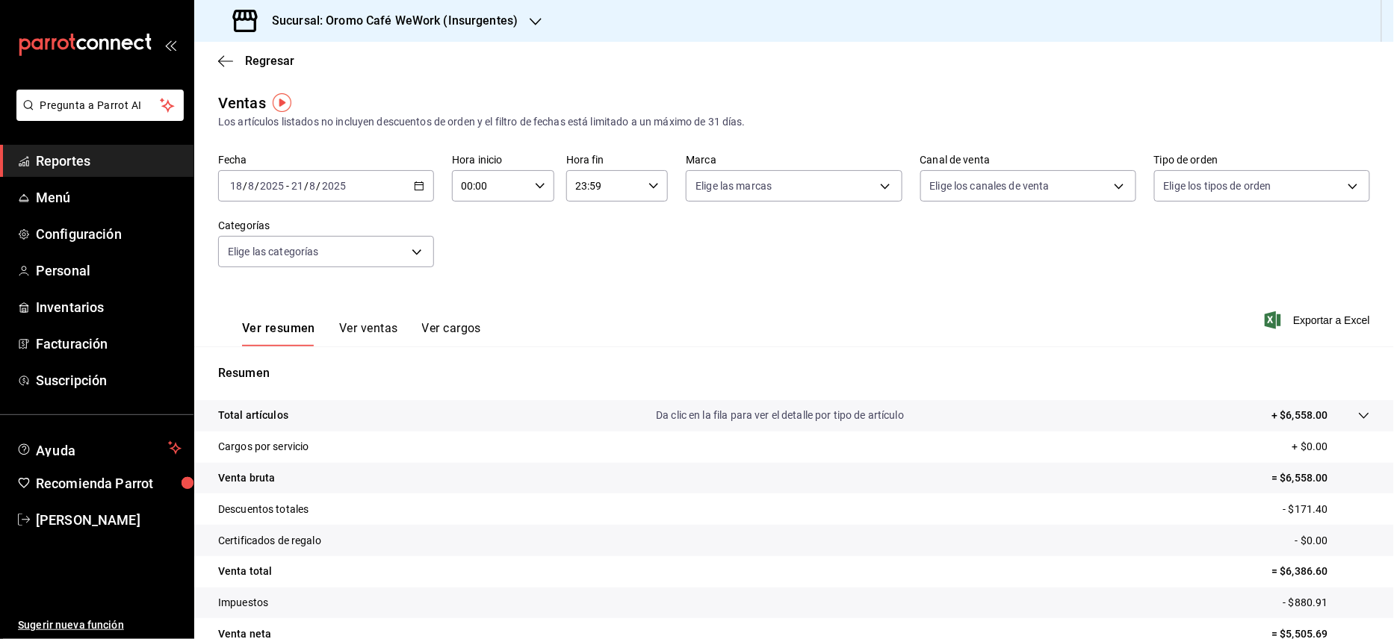
click at [368, 327] on button "Ver ventas" at bounding box center [368, 333] width 59 height 25
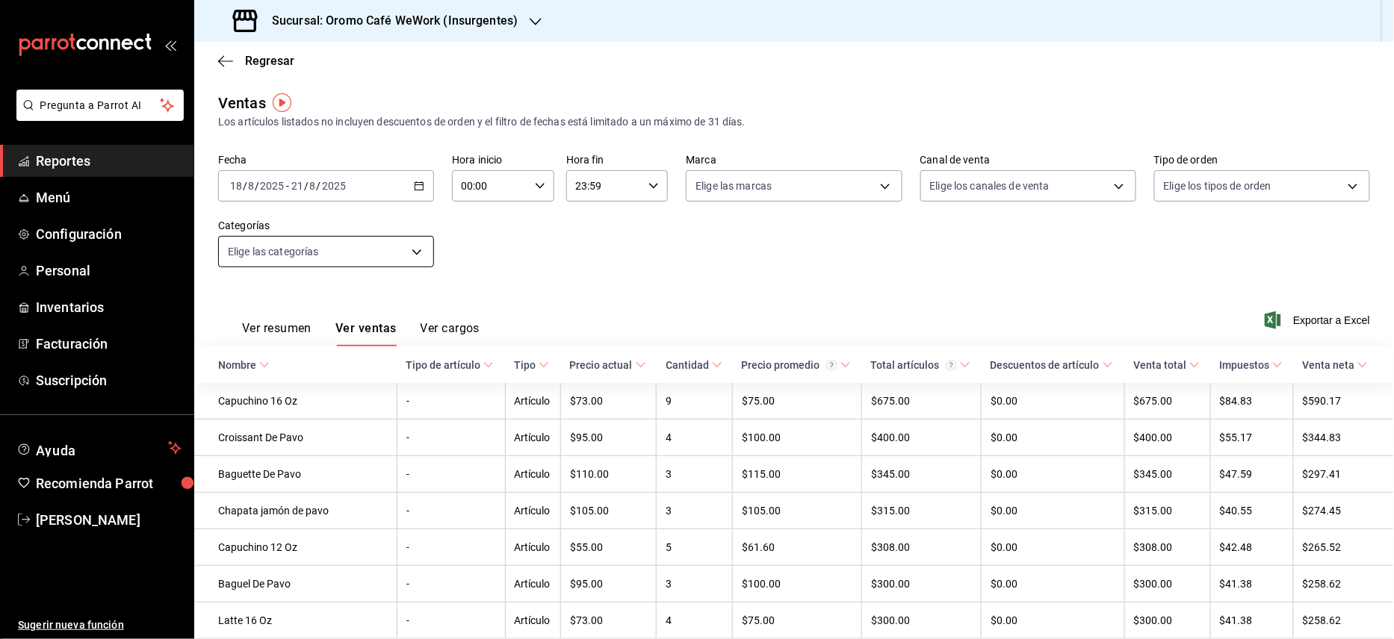
click at [419, 249] on body "Pregunta a Parrot AI Reportes Menú Configuración Personal Inventarios Facturaci…" at bounding box center [697, 319] width 1394 height 639
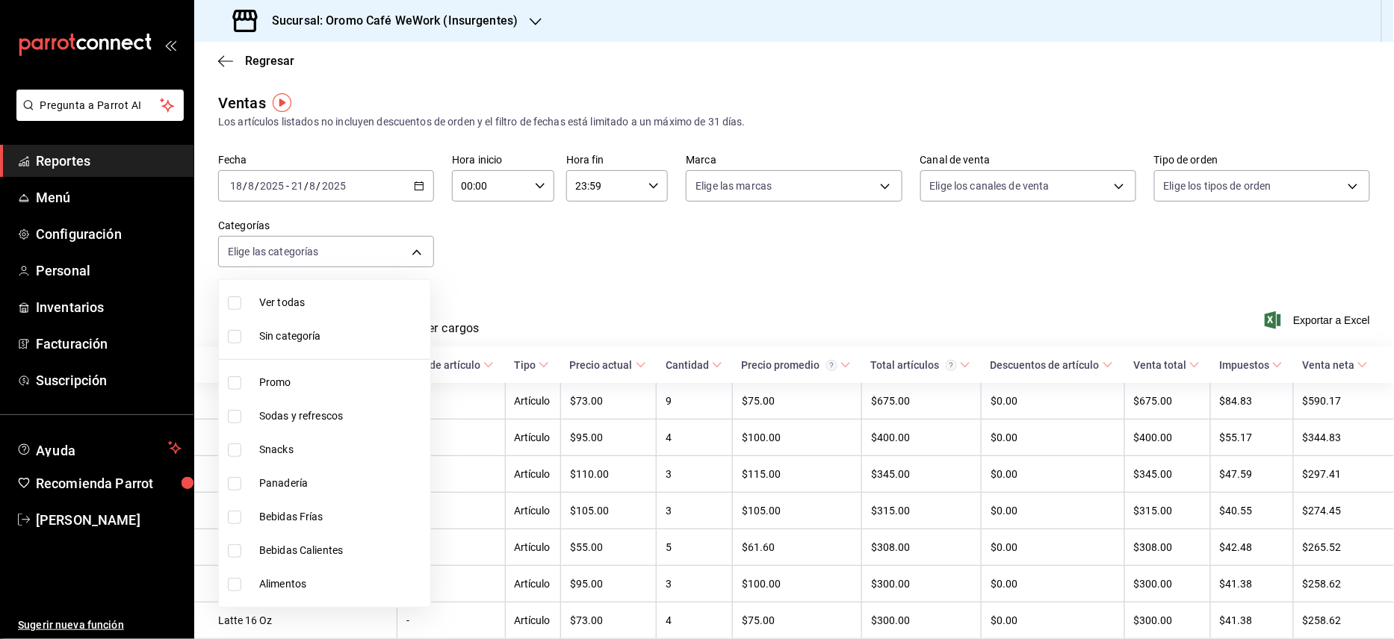
click at [300, 415] on span "Sodas y refrescos" at bounding box center [341, 417] width 165 height 16
type input "47508b72-3083-4686-81f1-7efc6ccbb14f"
checkbox input "true"
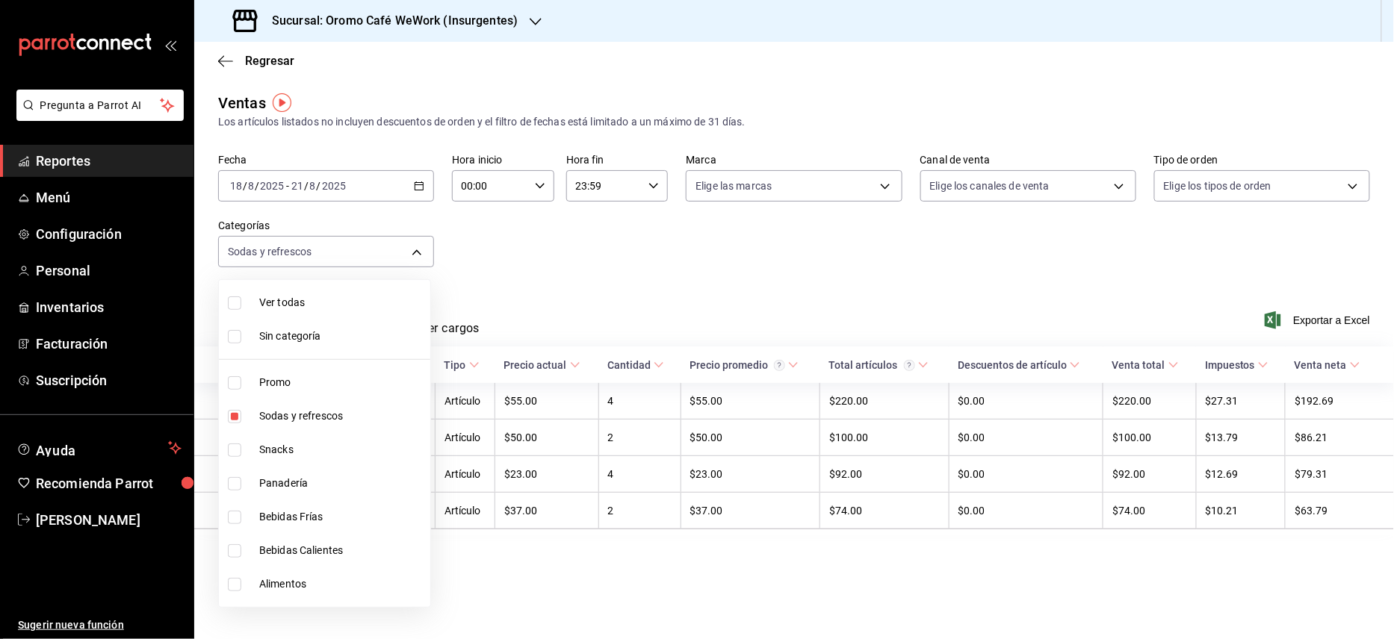
click at [646, 254] on div at bounding box center [697, 319] width 1394 height 639
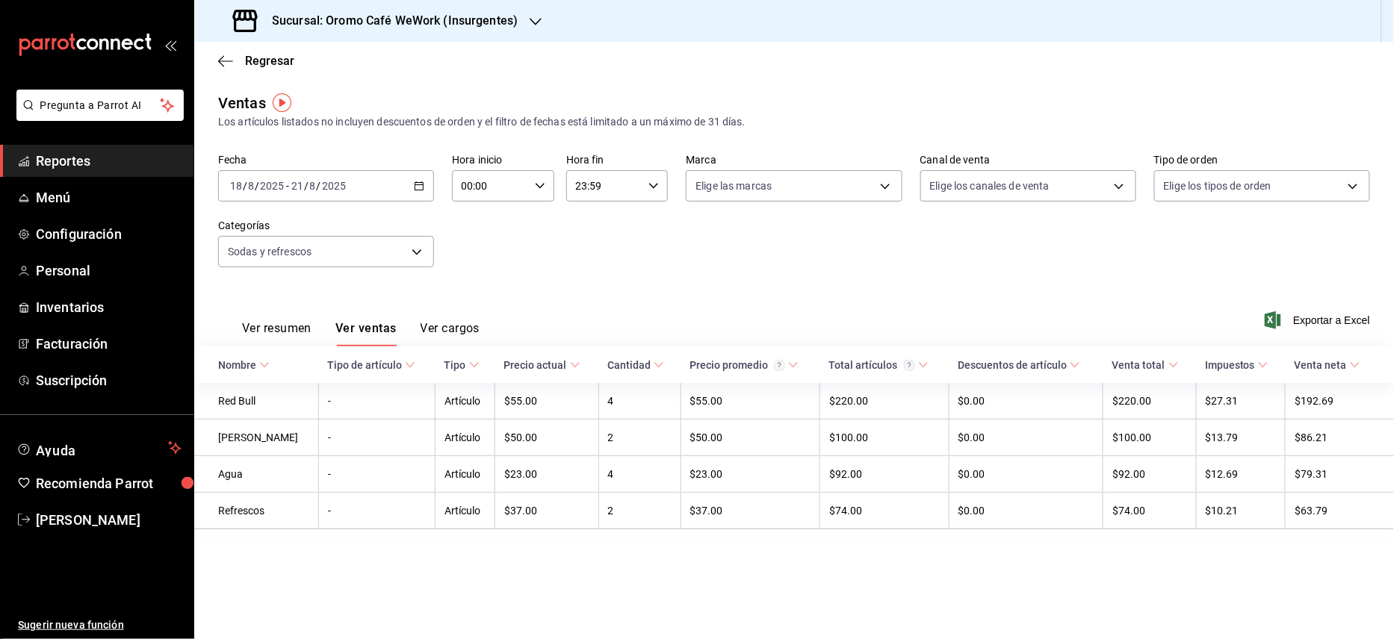
click at [511, 16] on h3 "Sucursal: Oromo Café WeWork (Insurgentes)" at bounding box center [389, 21] width 258 height 18
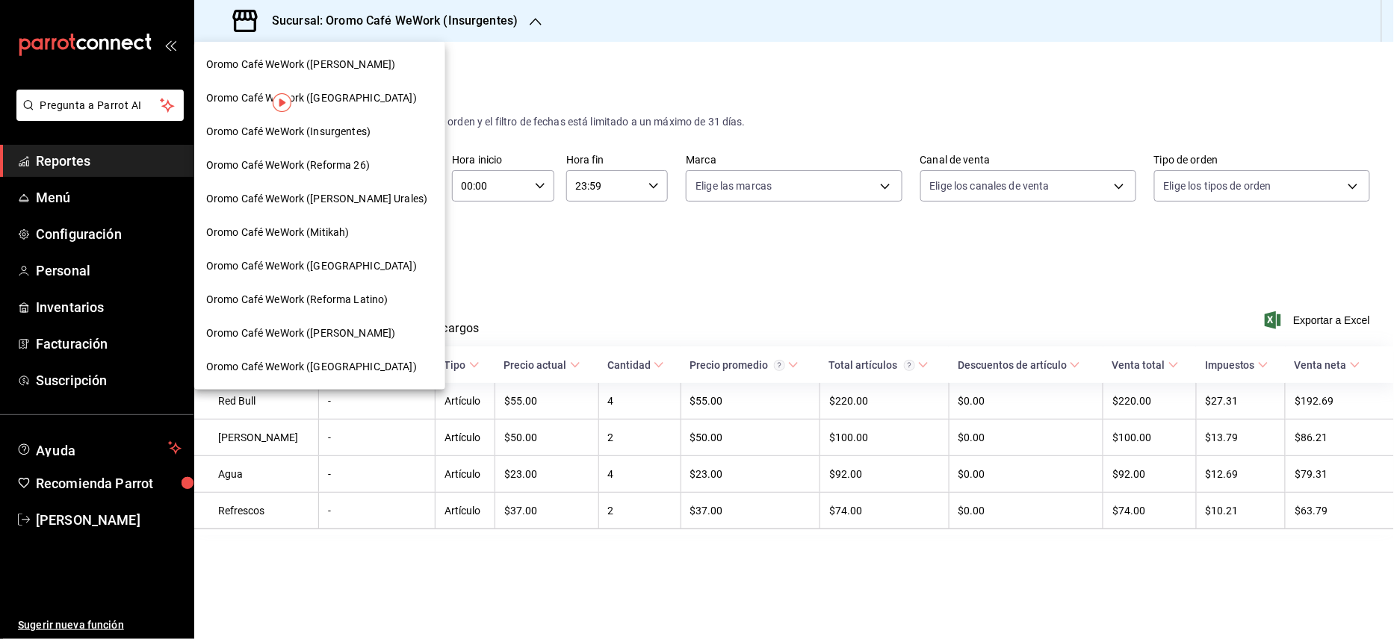
click at [356, 163] on span "Oromo Café WeWork (Reforma 26)" at bounding box center [288, 166] width 164 height 16
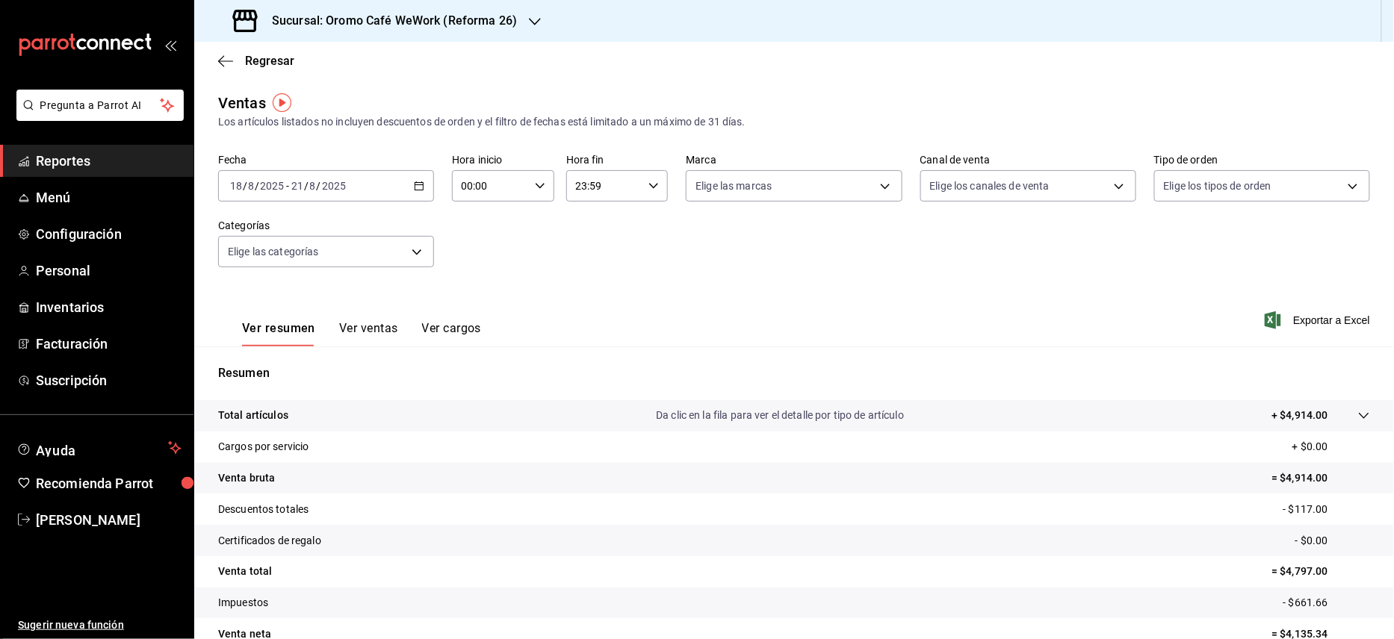
click at [422, 12] on h3 "Sucursal: Oromo Café WeWork (Reforma 26)" at bounding box center [388, 21] width 257 height 18
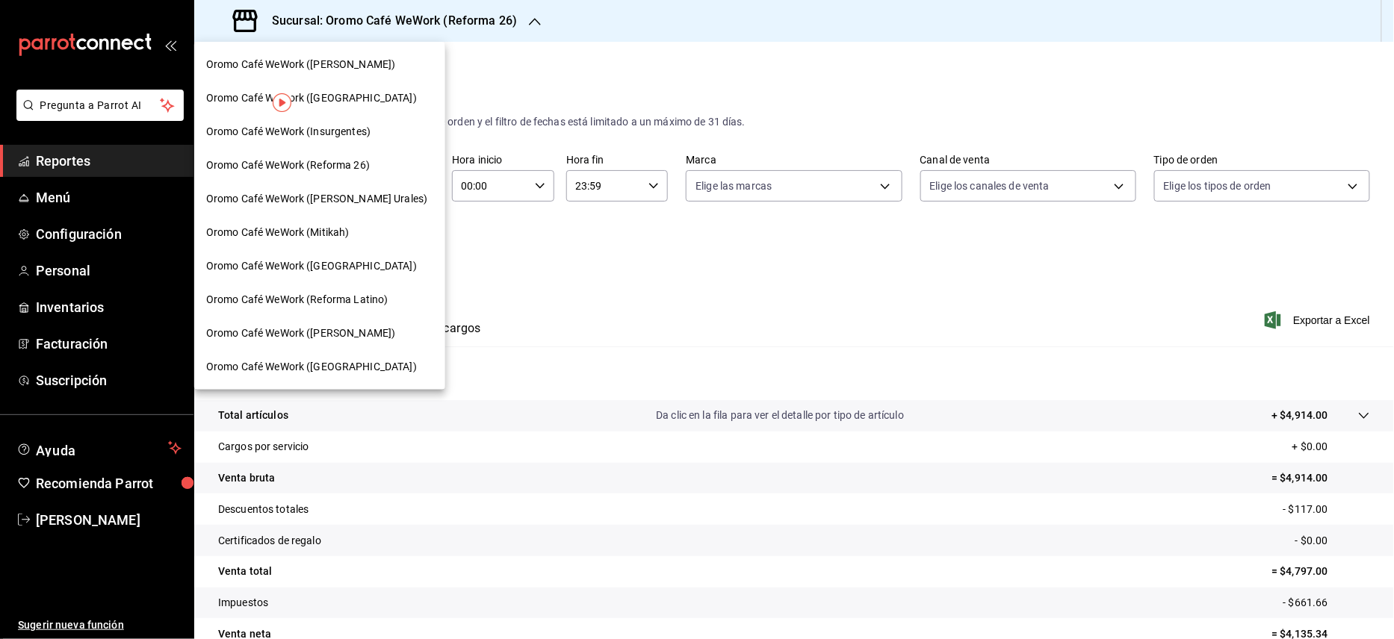
click at [348, 197] on span "Oromo Café WeWork ([PERSON_NAME] Urales)" at bounding box center [316, 199] width 221 height 16
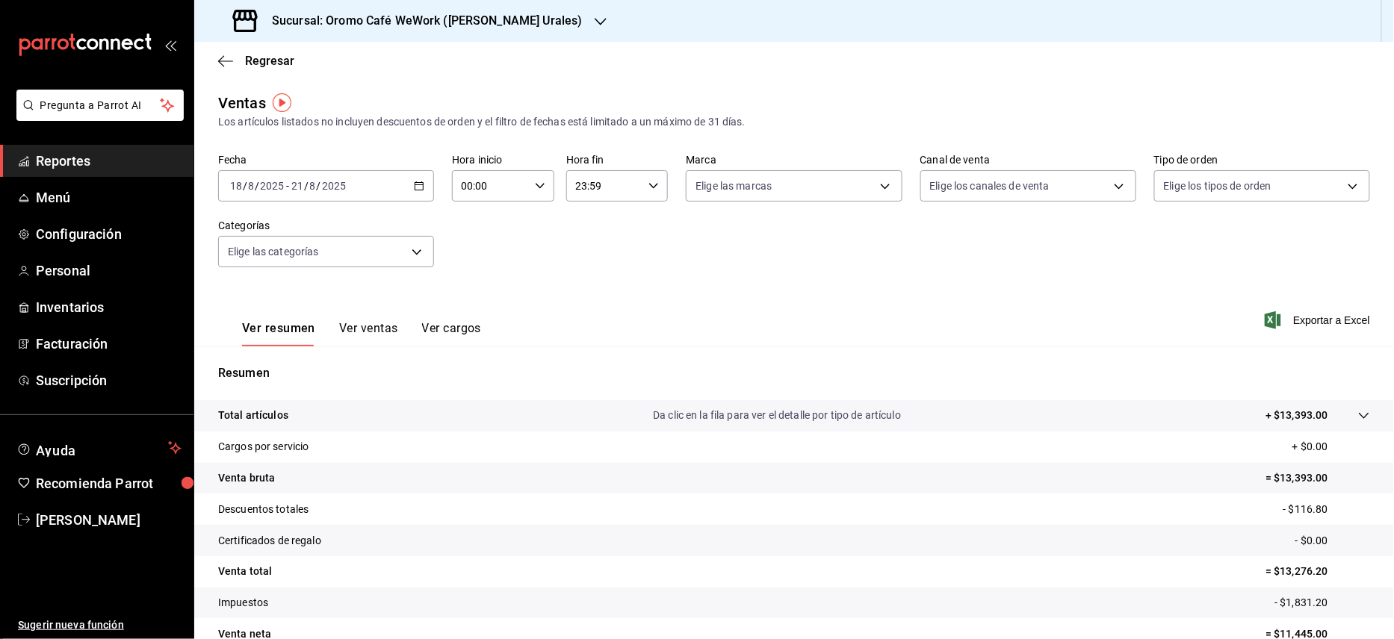
click at [378, 329] on button "Ver ventas" at bounding box center [368, 333] width 59 height 25
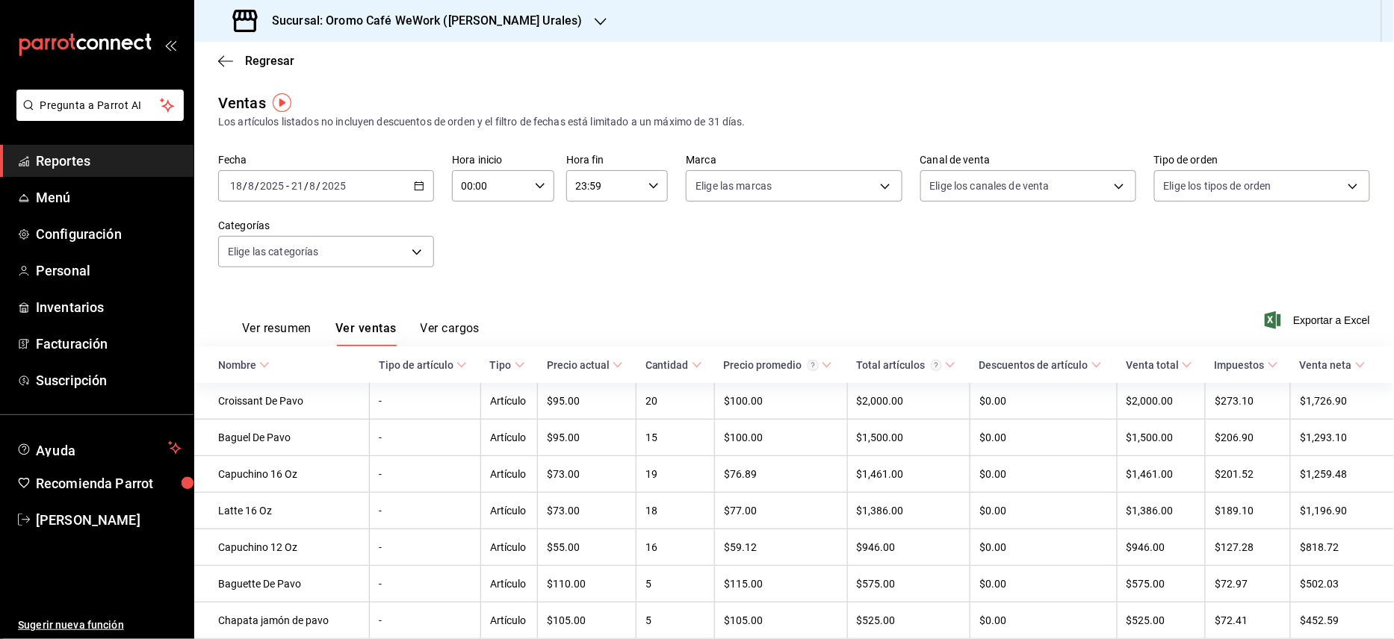
click at [416, 188] on icon "button" at bounding box center [419, 186] width 10 height 10
click at [414, 186] on icon "button" at bounding box center [419, 186] width 10 height 10
click at [723, 199] on body "Pregunta a Parrot AI Reportes Menú Configuración Personal Inventarios Facturaci…" at bounding box center [697, 319] width 1394 height 639
click at [338, 246] on div at bounding box center [697, 319] width 1394 height 639
click at [409, 251] on body "Pregunta a Parrot AI Reportes Menú Configuración Personal Inventarios Facturaci…" at bounding box center [697, 319] width 1394 height 639
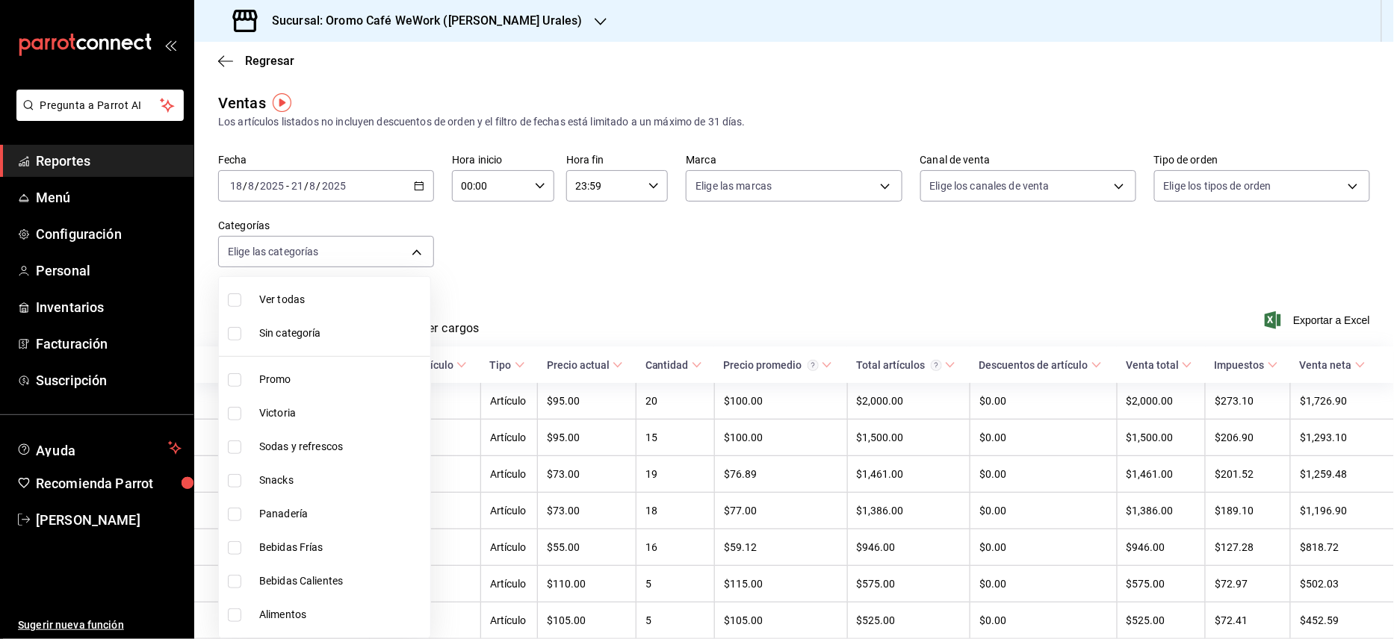
click at [276, 446] on span "Sodas y refrescos" at bounding box center [341, 447] width 165 height 16
type input "01ade101-944d-4993-8dee-f85ffb58f67b"
checkbox input "true"
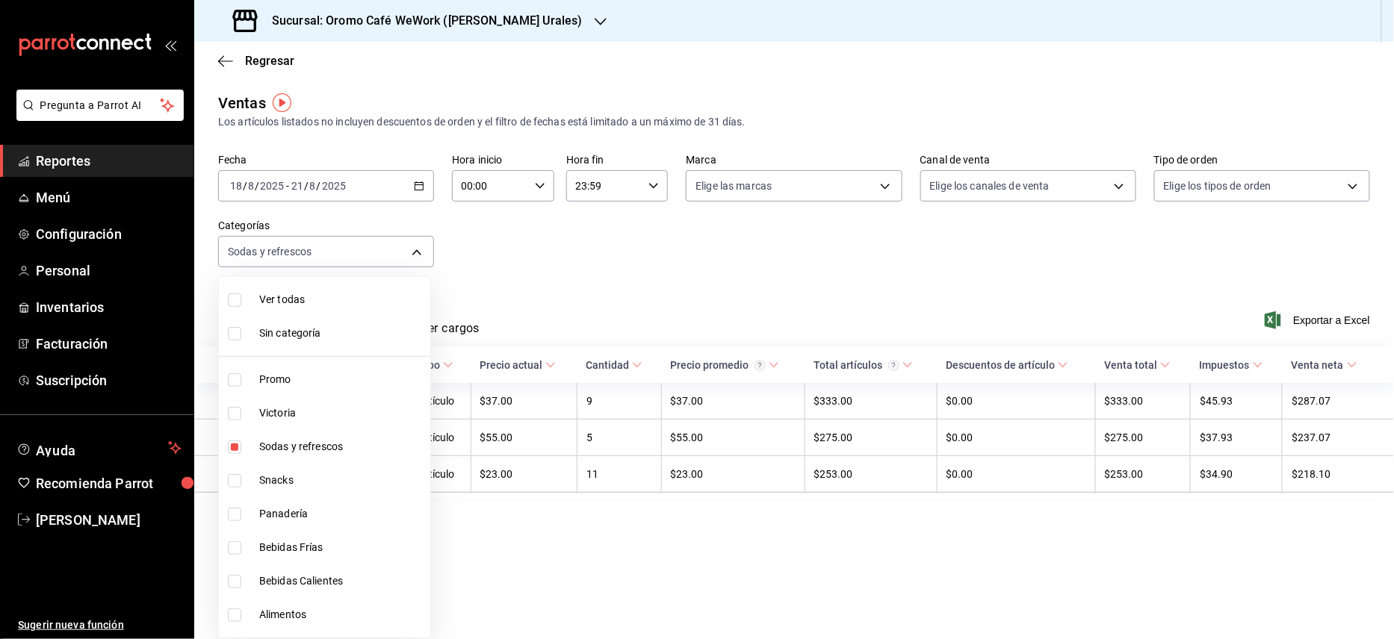
click at [581, 285] on div at bounding box center [697, 319] width 1394 height 639
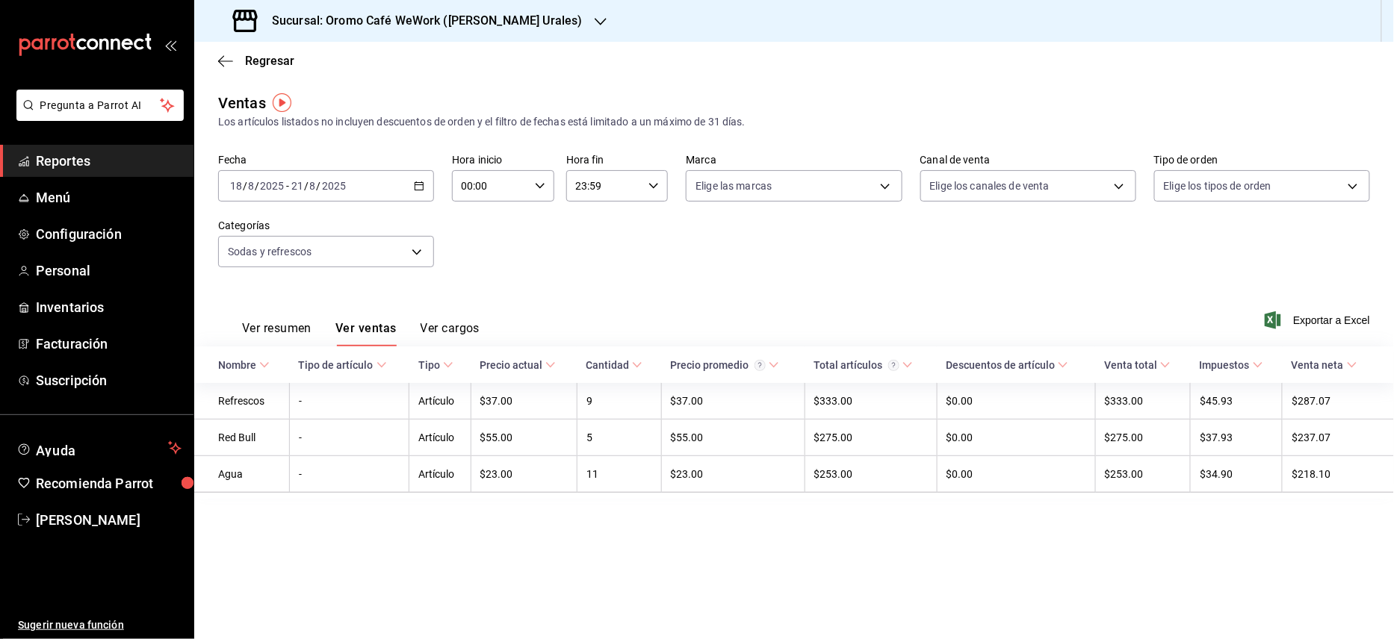
click at [502, 19] on h3 "Sucursal: Oromo Café WeWork ([PERSON_NAME] Urales)" at bounding box center [421, 21] width 323 height 18
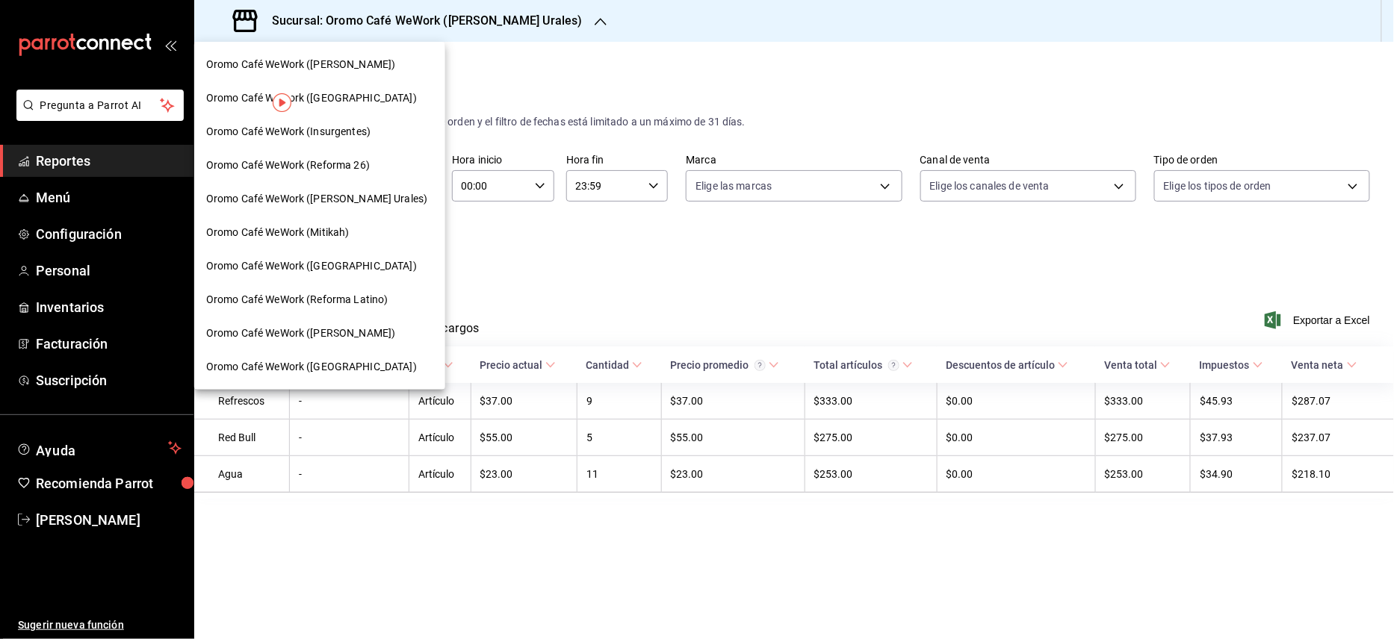
click at [347, 266] on span "Oromo Café WeWork ([GEOGRAPHIC_DATA])" at bounding box center [311, 266] width 211 height 16
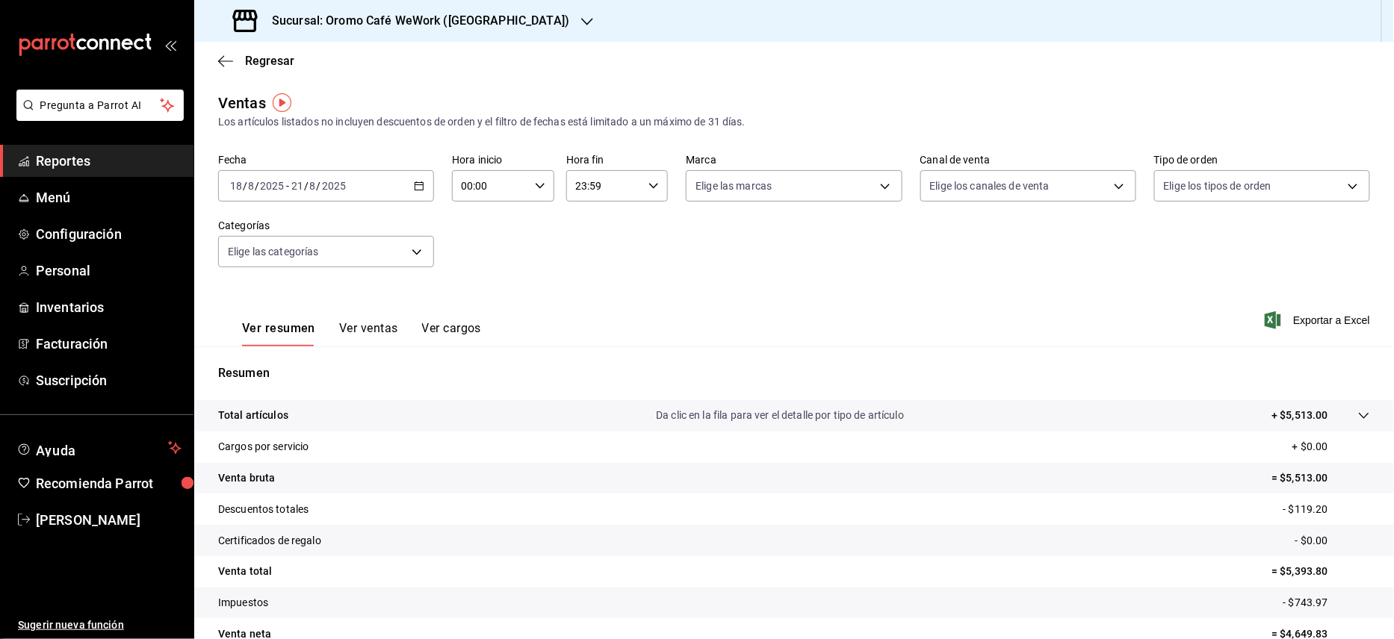
click at [356, 329] on button "Ver ventas" at bounding box center [368, 333] width 59 height 25
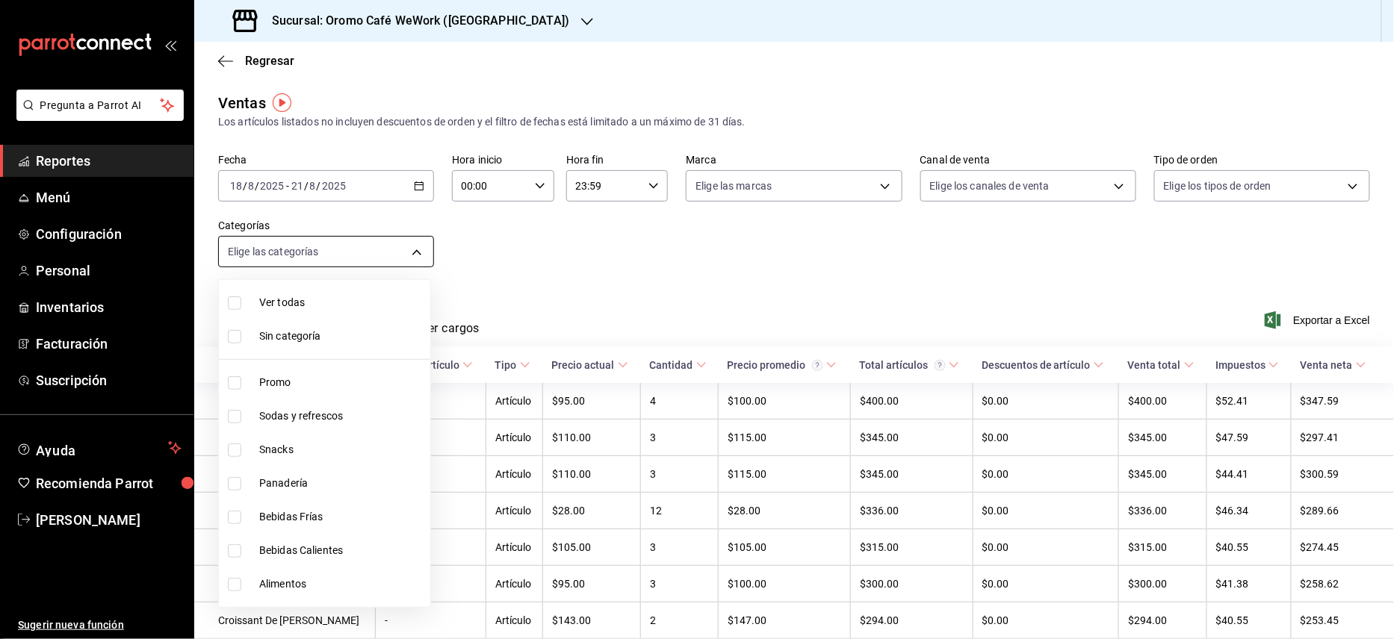
click at [420, 248] on body "Pregunta a Parrot AI Reportes Menú Configuración Personal Inventarios Facturaci…" at bounding box center [697, 319] width 1394 height 639
click at [229, 410] on input "checkbox" at bounding box center [234, 416] width 13 height 13
checkbox input "false"
click at [233, 421] on input "checkbox" at bounding box center [234, 416] width 13 height 13
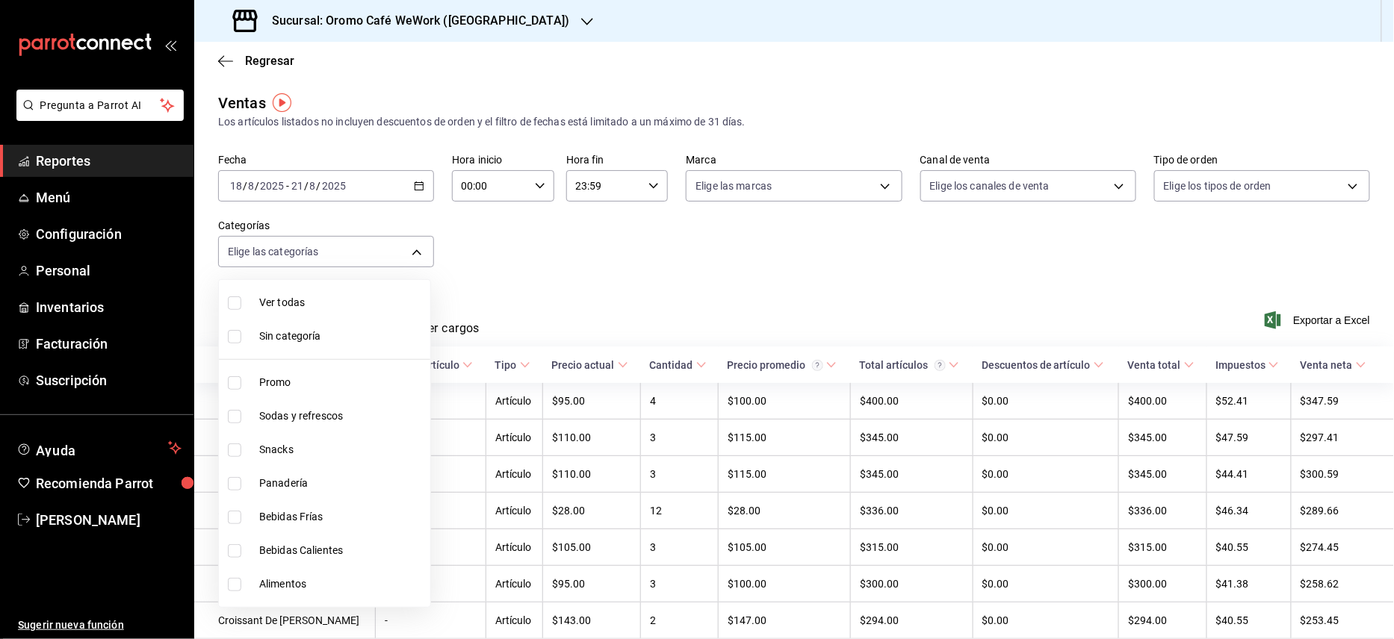
checkbox input "true"
type input "ebc25ed0-c8e9-4905-a342-c59d060269d1"
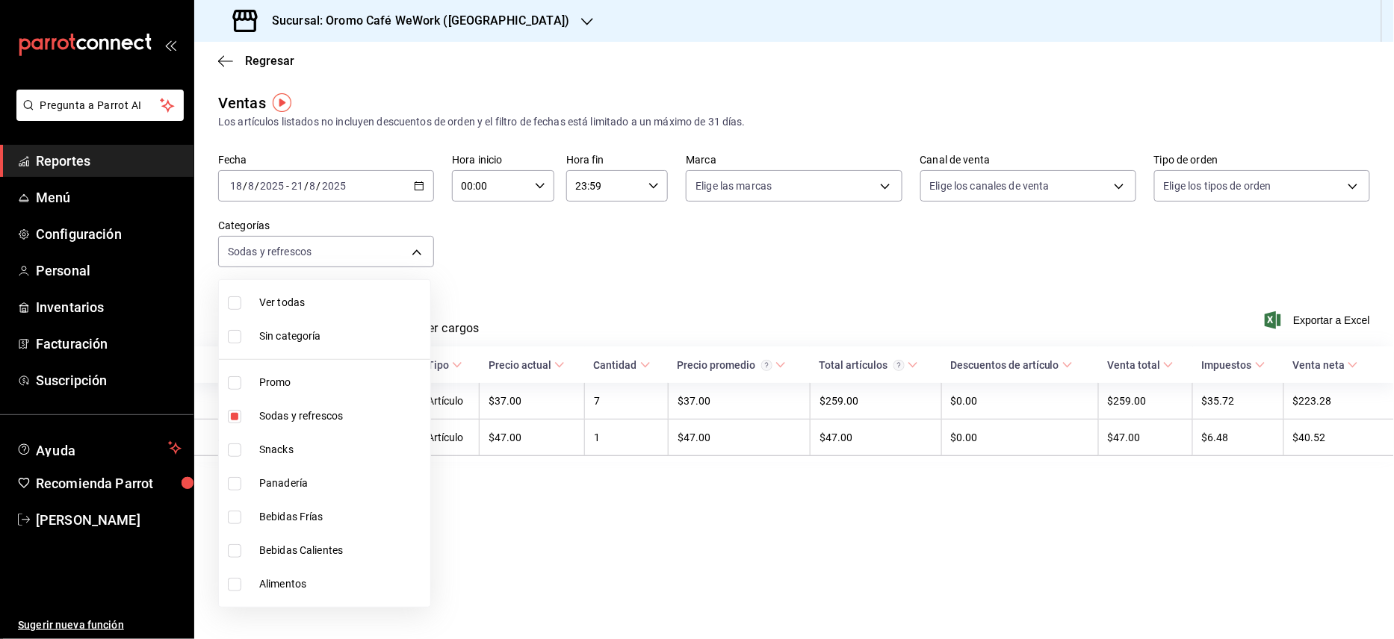
click at [638, 249] on div at bounding box center [697, 319] width 1394 height 639
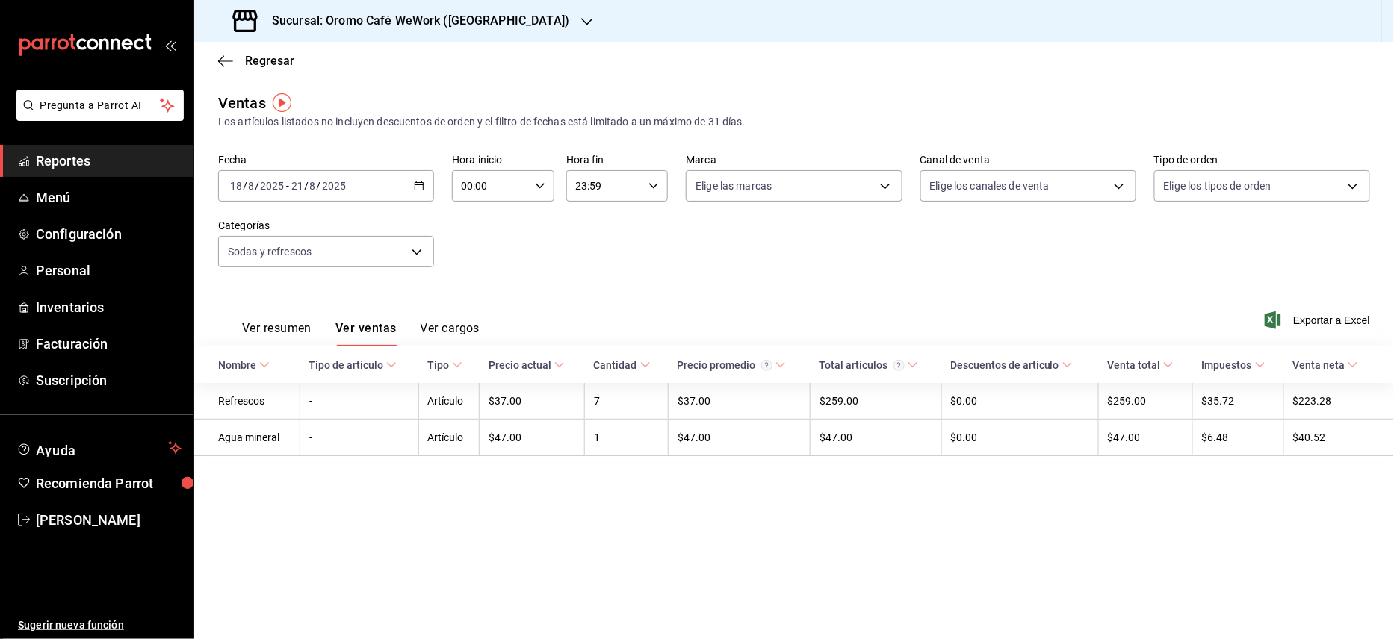
click at [497, 25] on div "Sucursal: Oromo Café WeWork ([GEOGRAPHIC_DATA])" at bounding box center [402, 21] width 393 height 42
click at [422, 187] on icon "button" at bounding box center [419, 186] width 10 height 10
click at [278, 361] on span "Rango de fechas" at bounding box center [289, 366] width 116 height 16
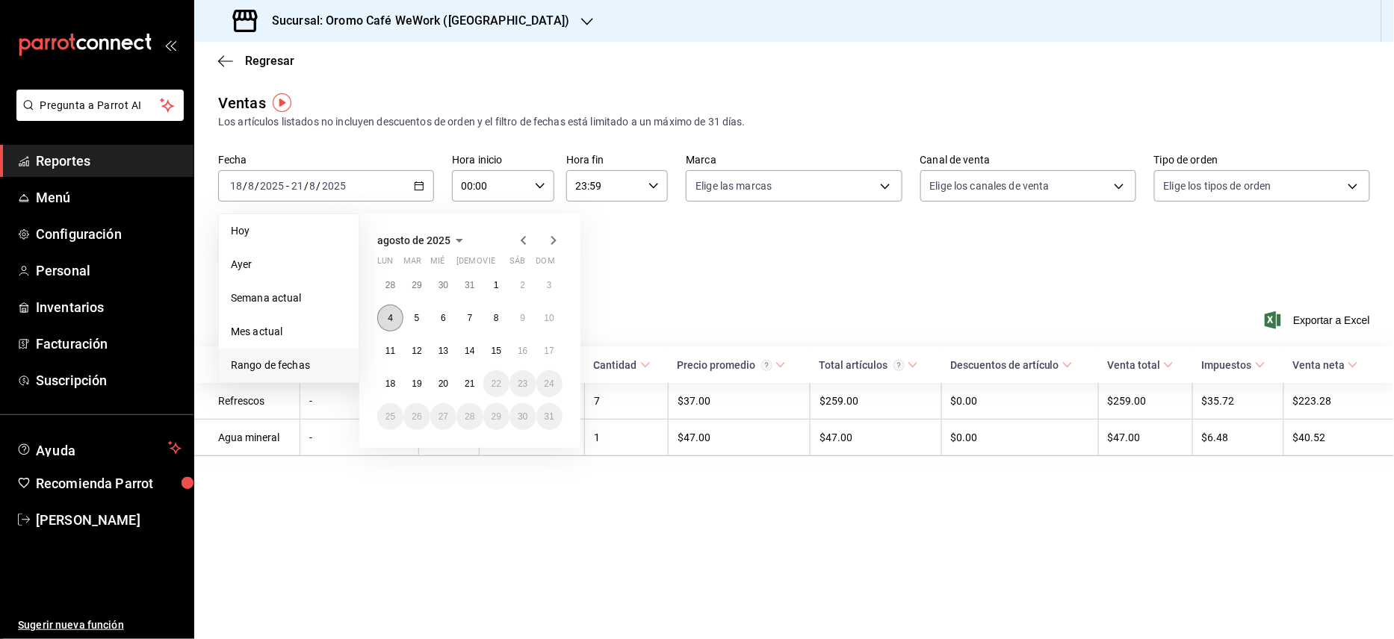
click at [388, 314] on abbr "4" at bounding box center [390, 318] width 5 height 10
drag, startPoint x: 460, startPoint y: 376, endPoint x: 487, endPoint y: 376, distance: 26.9
click at [461, 377] on button "21" at bounding box center [469, 383] width 26 height 27
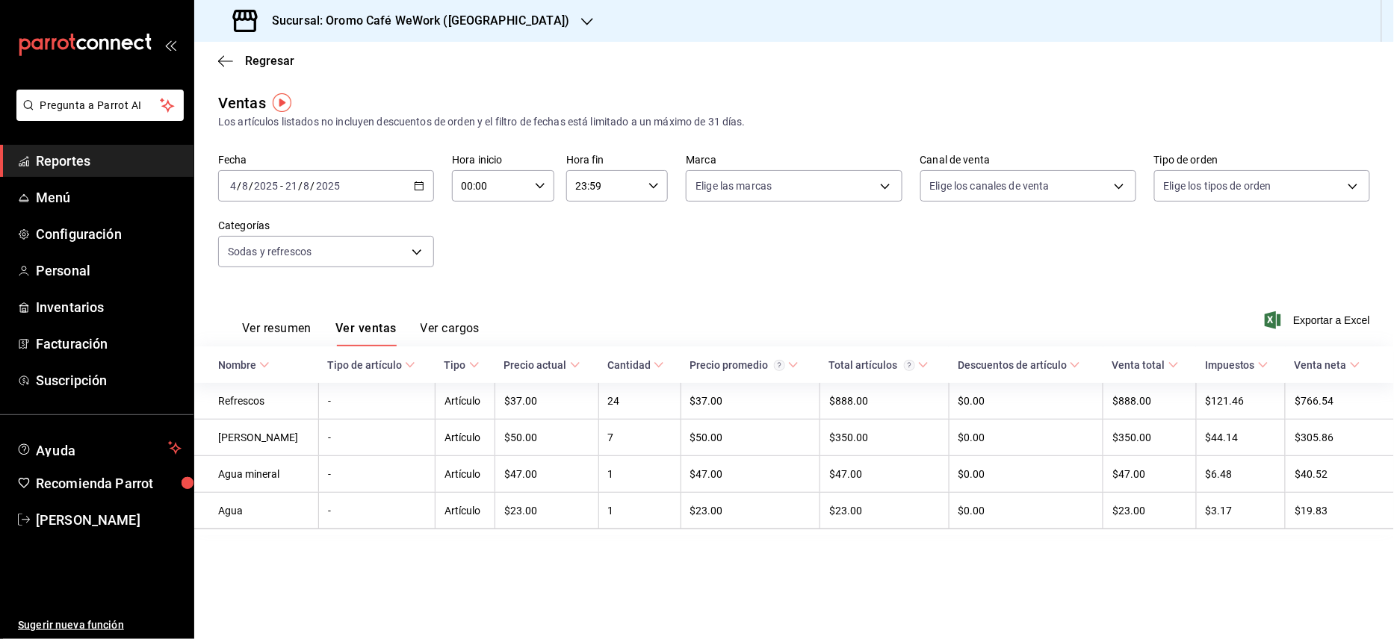
click at [581, 16] on icon "button" at bounding box center [587, 22] width 12 height 12
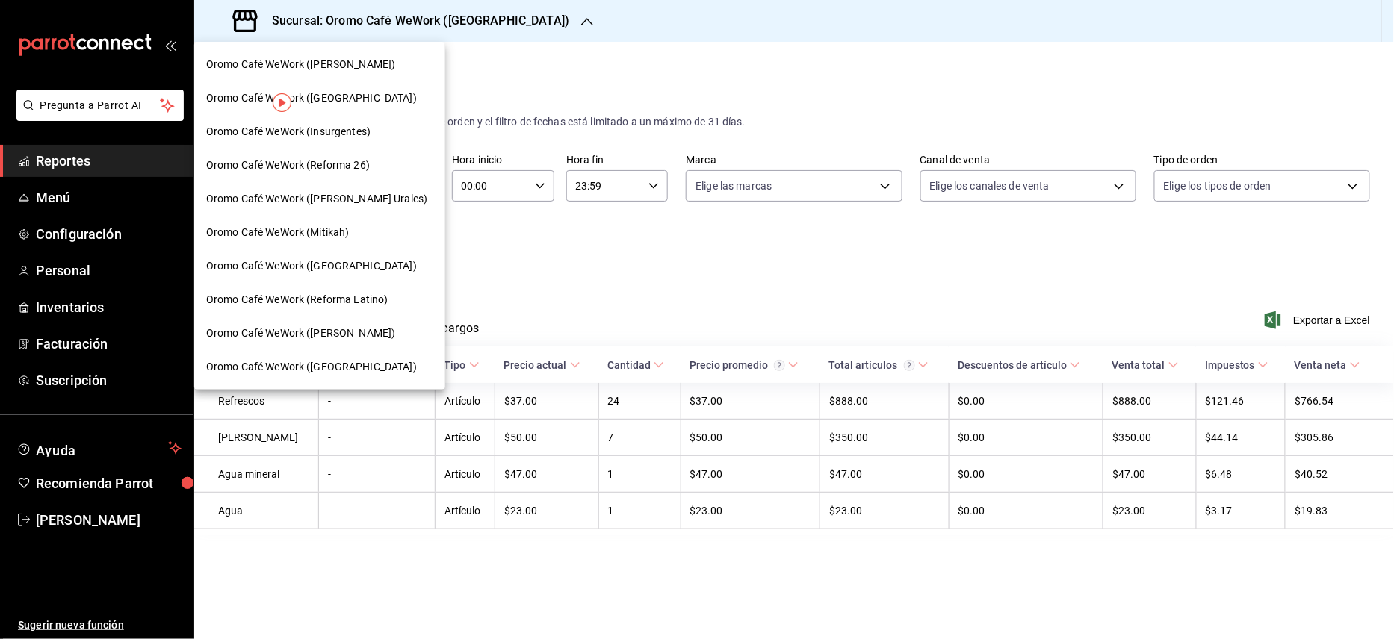
click at [339, 296] on span "Oromo Café WeWork (Reforma Latino)" at bounding box center [296, 300] width 181 height 16
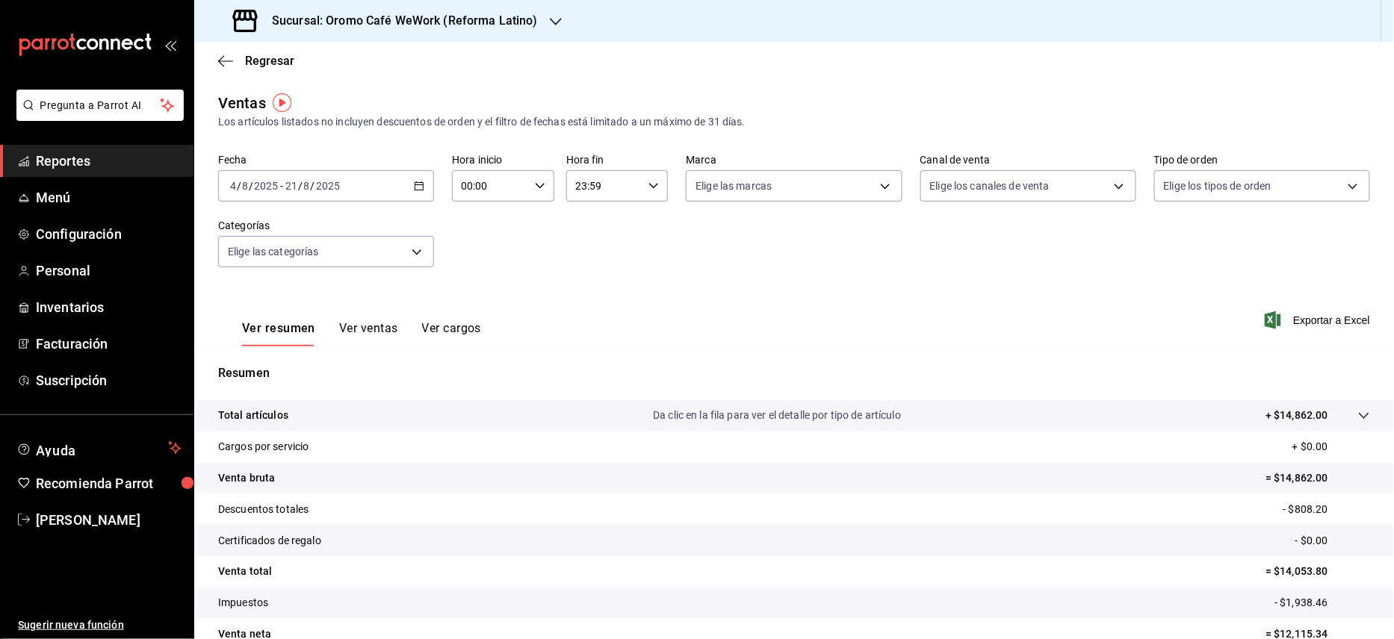
click at [415, 186] on icon "button" at bounding box center [419, 186] width 10 height 10
click at [296, 358] on span "Rango de fechas" at bounding box center [289, 366] width 116 height 16
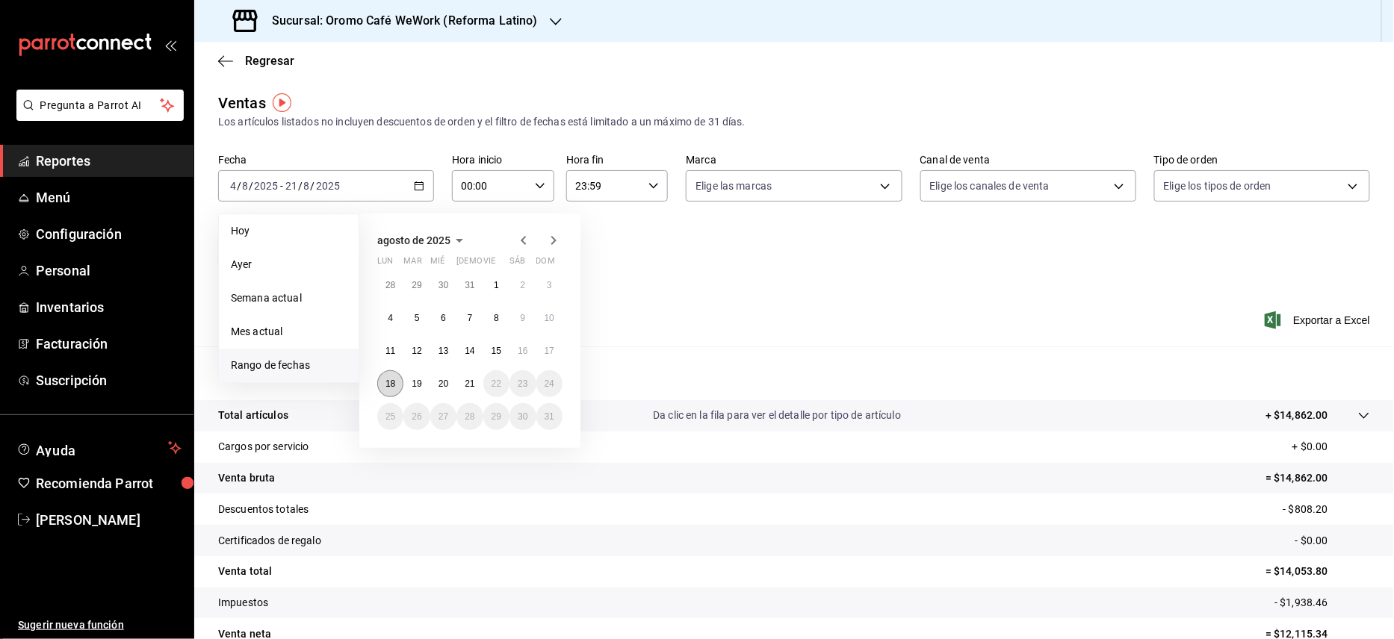
click at [397, 379] on button "18" at bounding box center [390, 383] width 26 height 27
click at [471, 381] on abbr "21" at bounding box center [470, 384] width 10 height 10
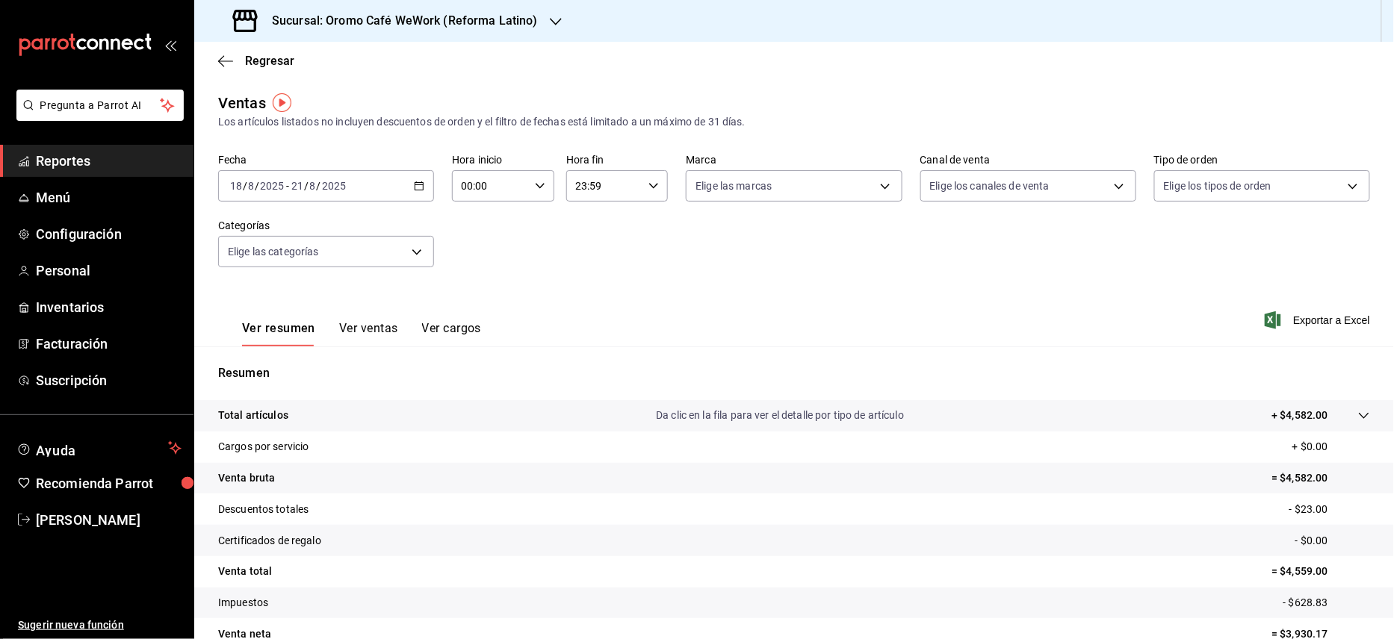
click at [730, 285] on div "Ver resumen Ver ventas Ver cargos Exportar a Excel" at bounding box center [793, 315] width 1199 height 61
click at [368, 335] on button "Ver ventas" at bounding box center [368, 333] width 59 height 25
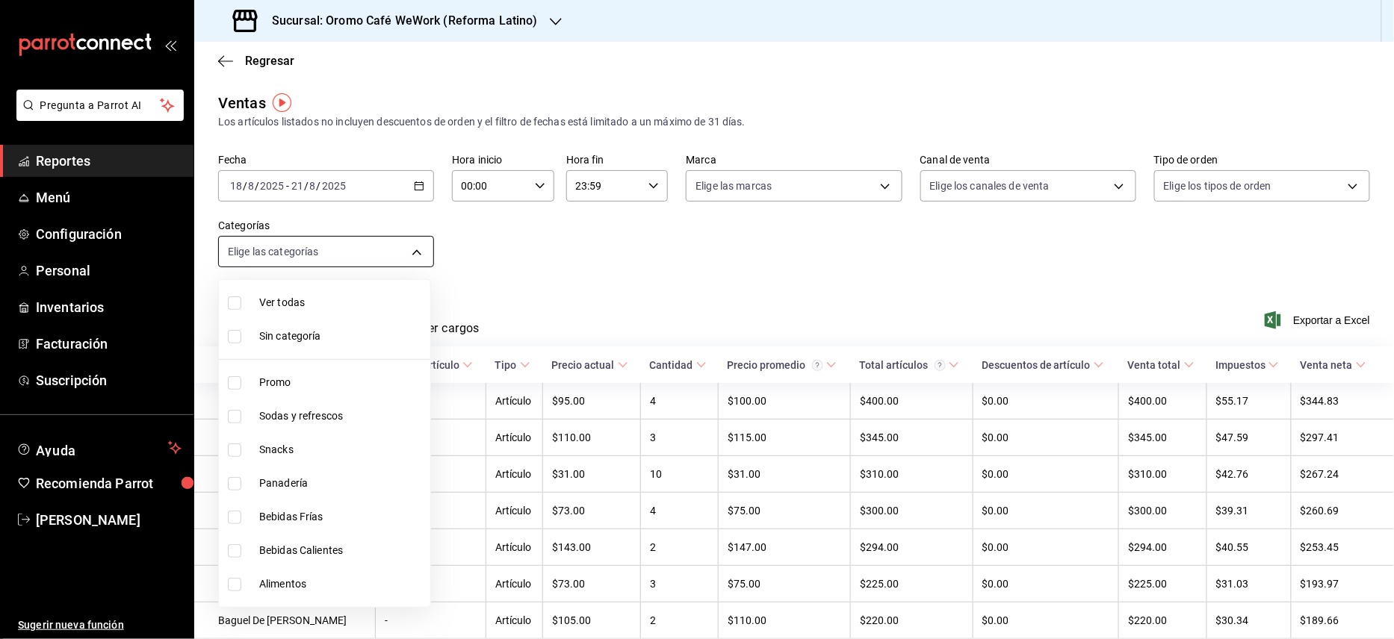
click at [419, 249] on body "Pregunta a Parrot AI Reportes Menú Configuración Personal Inventarios Facturaci…" at bounding box center [697, 319] width 1394 height 639
click at [297, 414] on span "Sodas y refrescos" at bounding box center [341, 417] width 165 height 16
type input "51376cfb-fd0a-494b-8b63-fb3f5f1ebb49"
checkbox input "true"
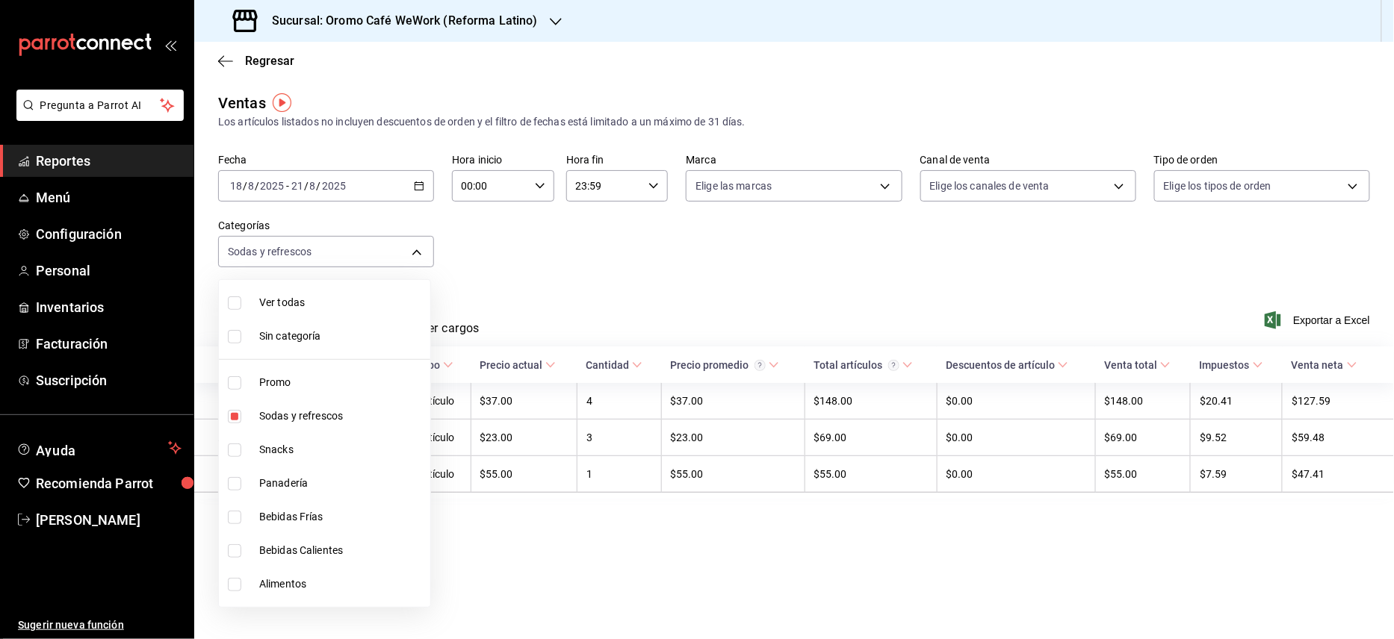
click at [669, 254] on div at bounding box center [697, 319] width 1394 height 639
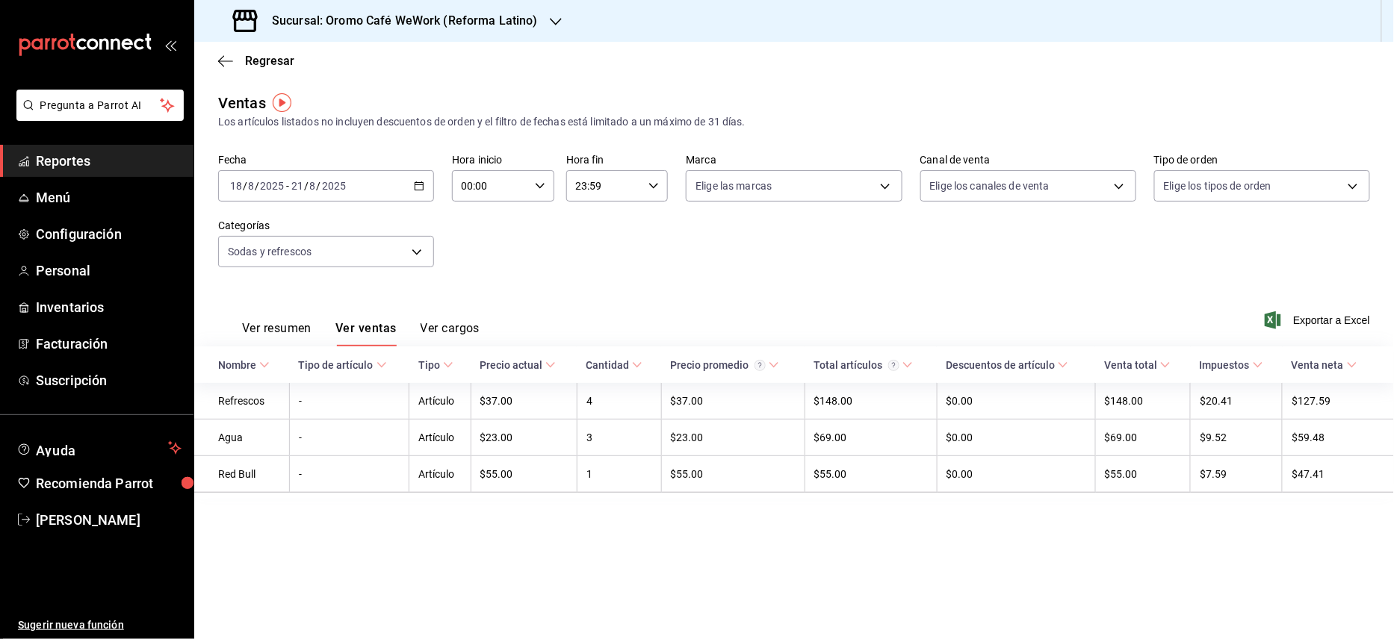
click at [526, 19] on h3 "Sucursal: Oromo Café WeWork (Reforma Latino)" at bounding box center [399, 21] width 278 height 18
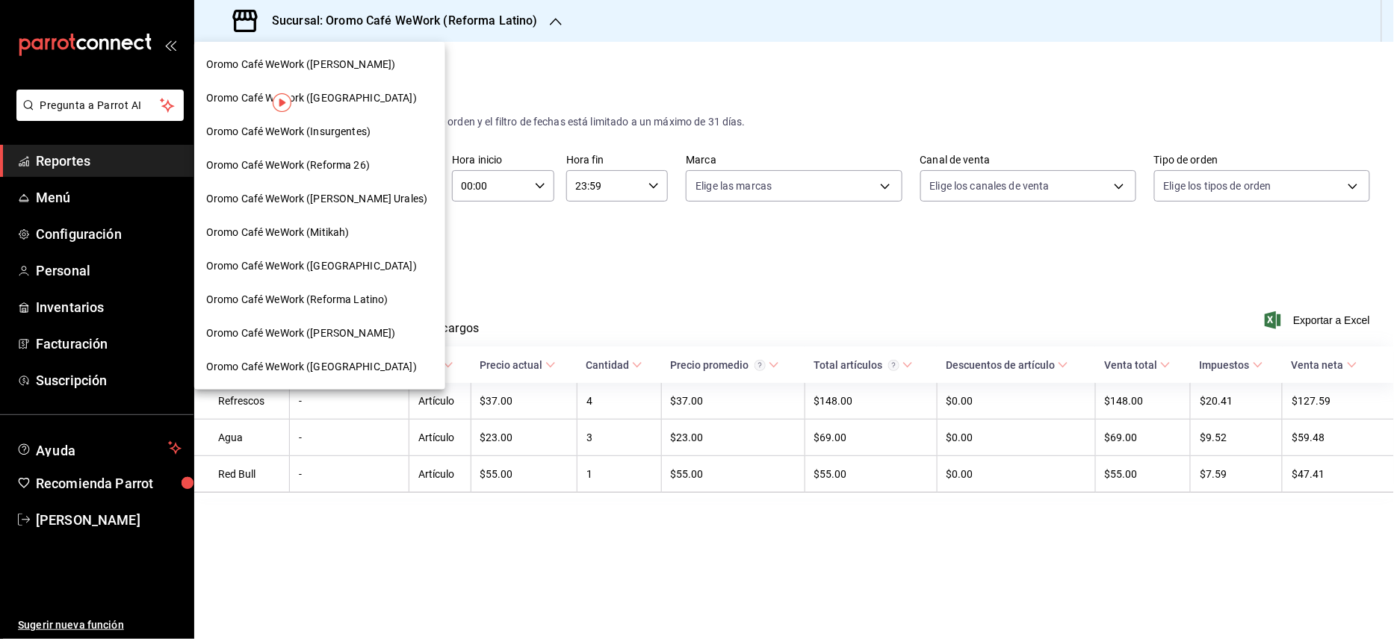
click at [342, 332] on span "Oromo Café WeWork ([PERSON_NAME])" at bounding box center [300, 334] width 189 height 16
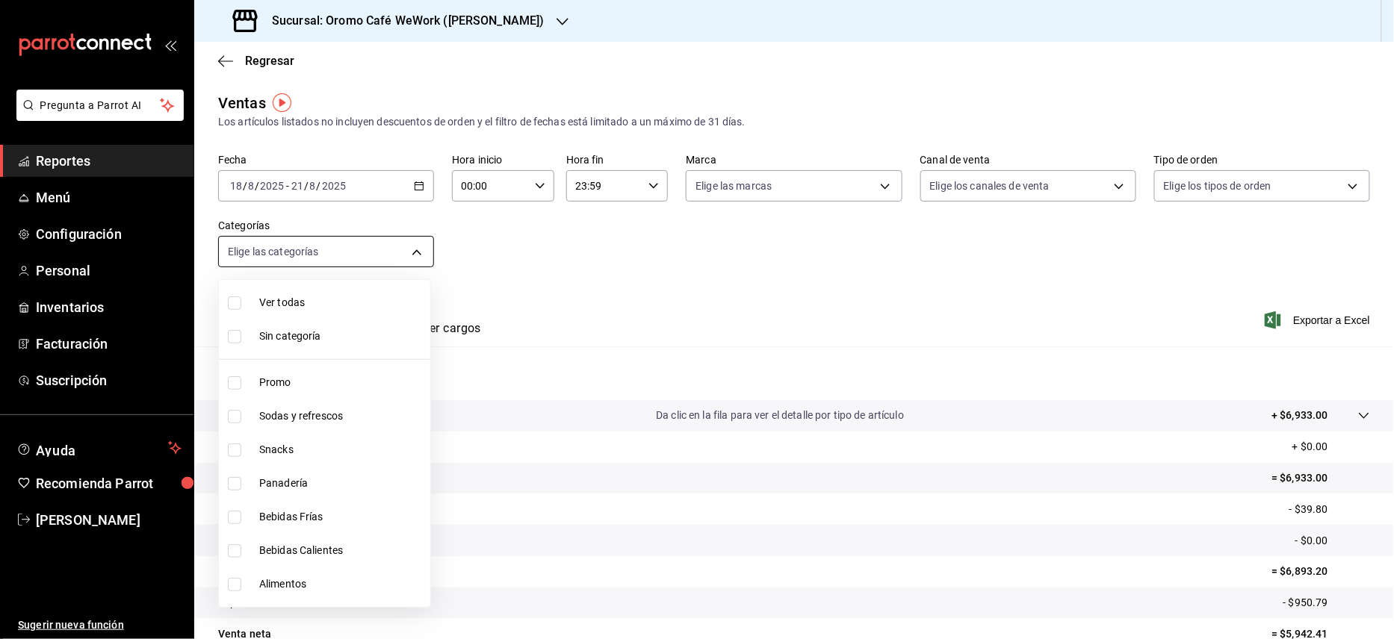
click at [415, 255] on body "Pregunta a Parrot AI Reportes Menú Configuración Personal Inventarios Facturaci…" at bounding box center [697, 319] width 1394 height 639
click at [618, 290] on div at bounding box center [697, 319] width 1394 height 639
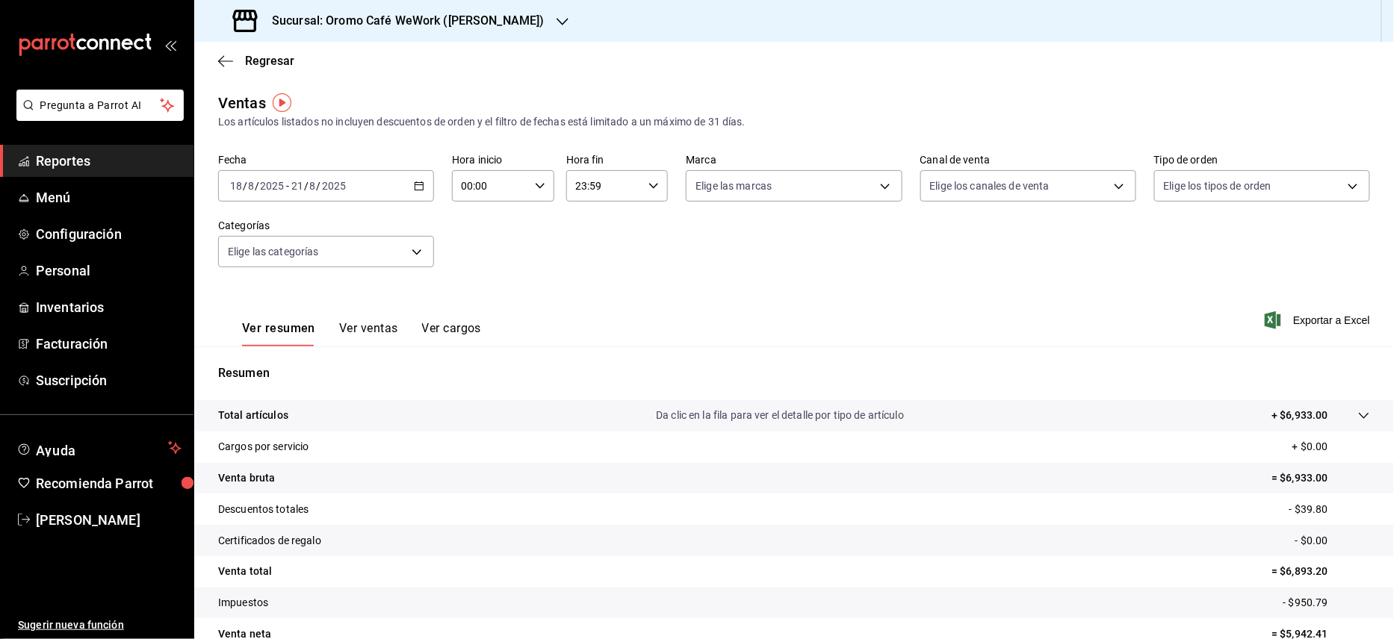
click at [364, 332] on button "Ver ventas" at bounding box center [368, 333] width 59 height 25
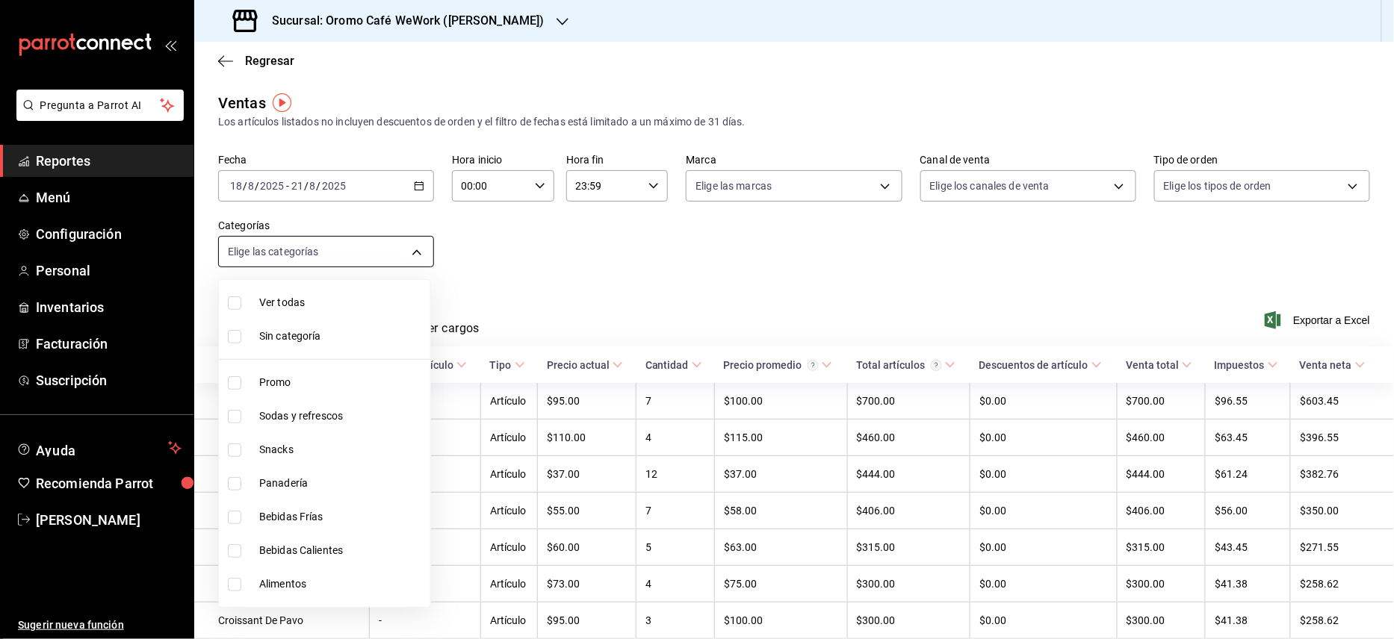
click at [417, 248] on body "Pregunta a Parrot AI Reportes Menú Configuración Personal Inventarios Facturaci…" at bounding box center [697, 319] width 1394 height 639
click at [314, 407] on li "Sodas y refrescos" at bounding box center [324, 417] width 211 height 34
type input "681d7354-93bc-48bf-9a54-f73bc735ebef"
checkbox input "true"
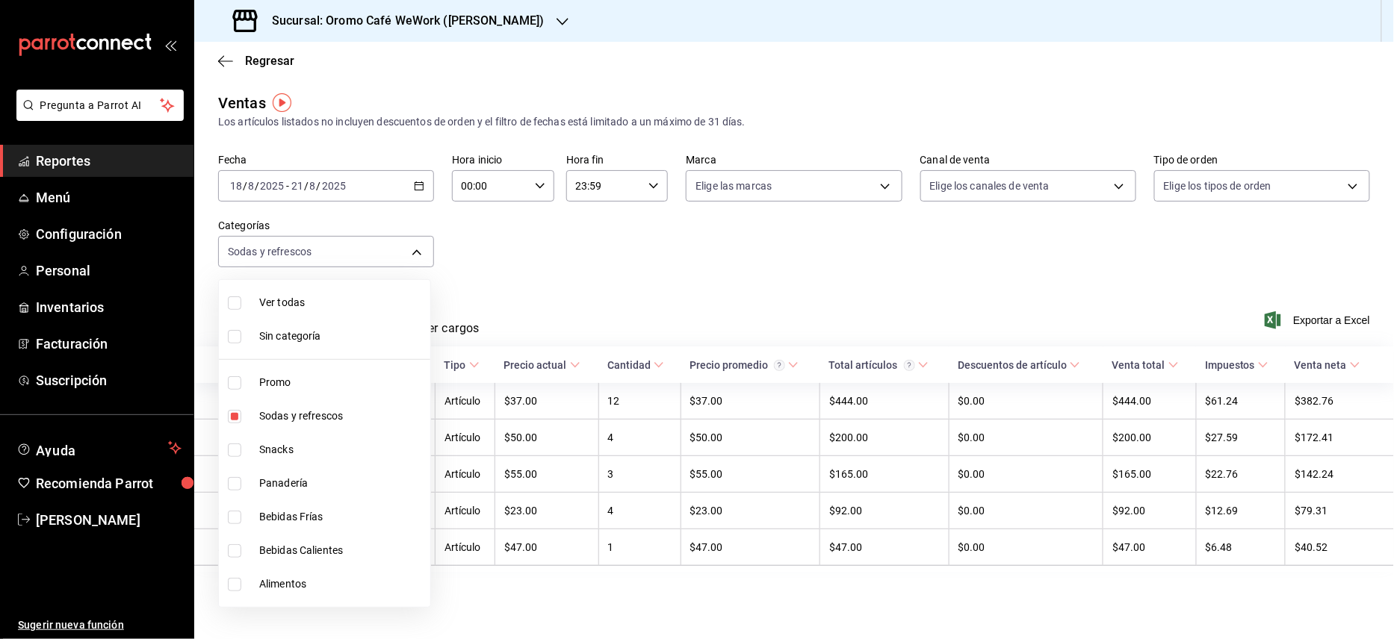
click at [603, 285] on div at bounding box center [697, 319] width 1394 height 639
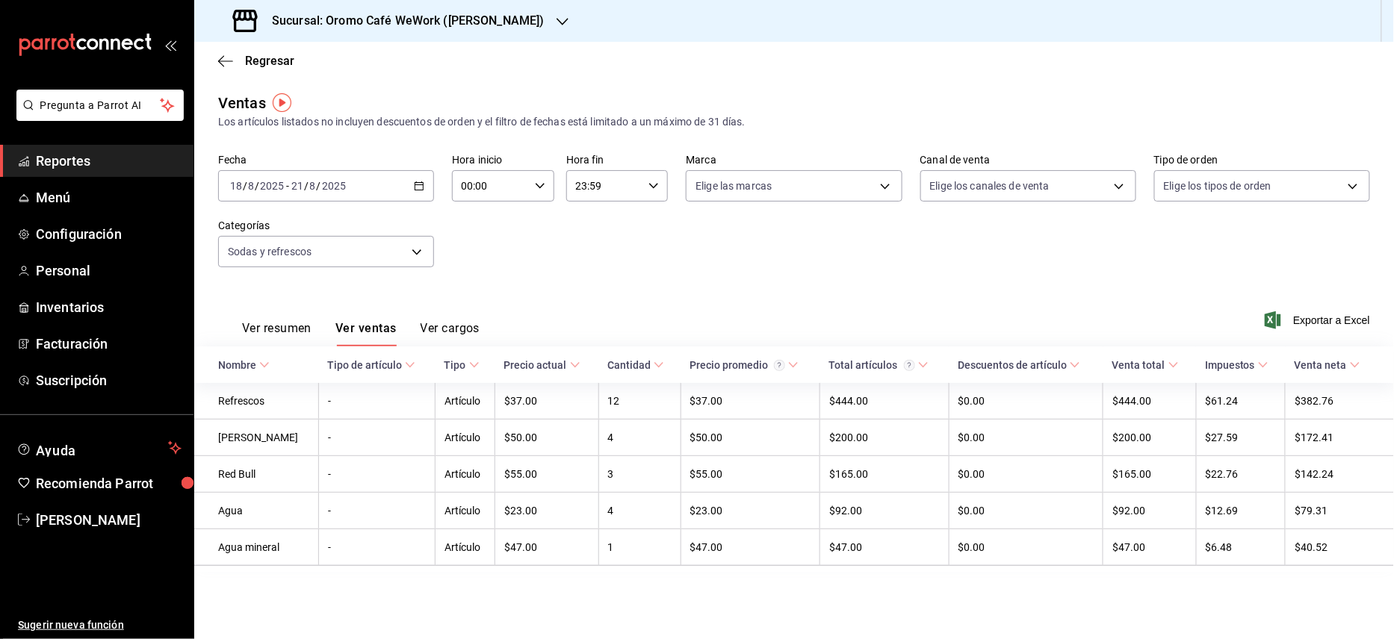
click at [518, 16] on h3 "Sucursal: Oromo Café WeWork ([PERSON_NAME])" at bounding box center [402, 21] width 285 height 18
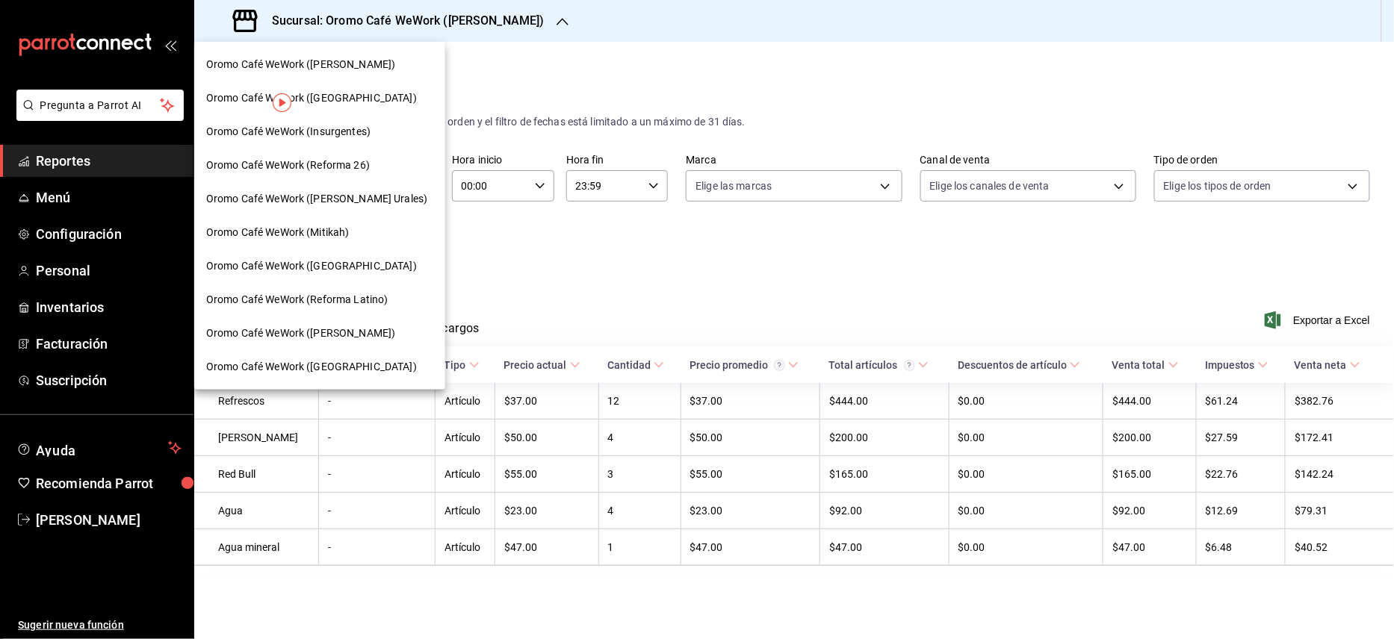
click at [321, 361] on span "Oromo Café WeWork ([GEOGRAPHIC_DATA])" at bounding box center [311, 367] width 211 height 16
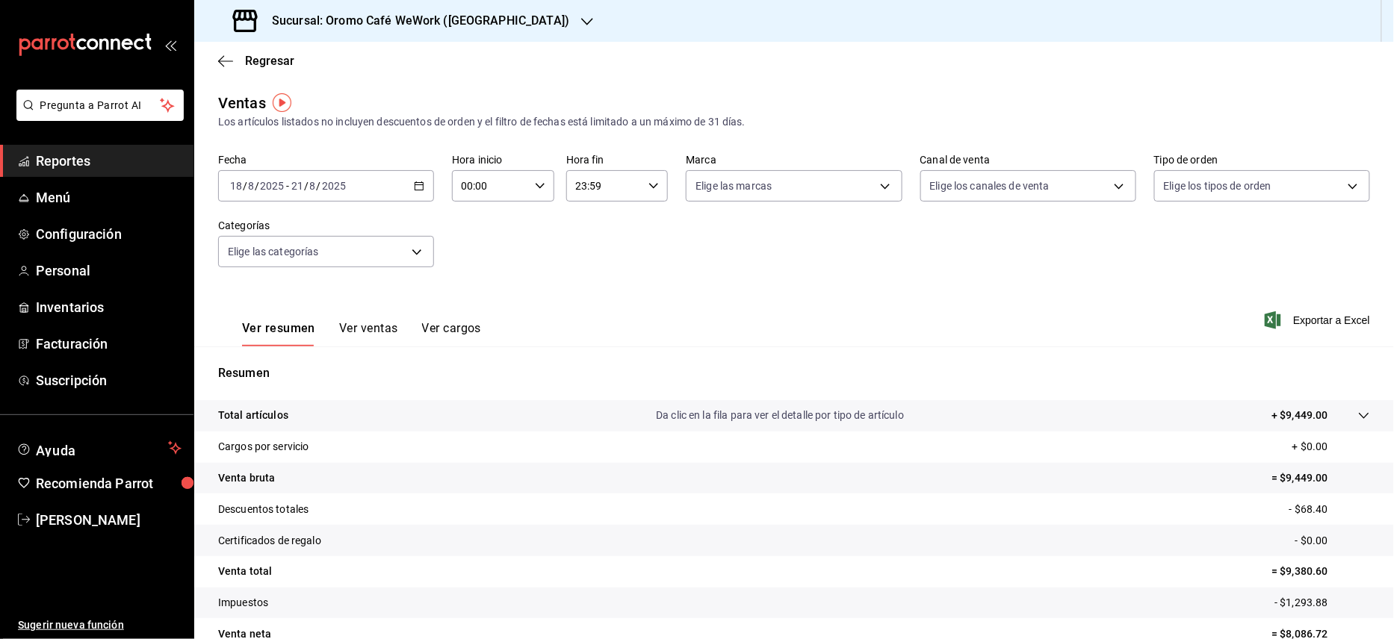
click at [380, 335] on button "Ver ventas" at bounding box center [368, 333] width 59 height 25
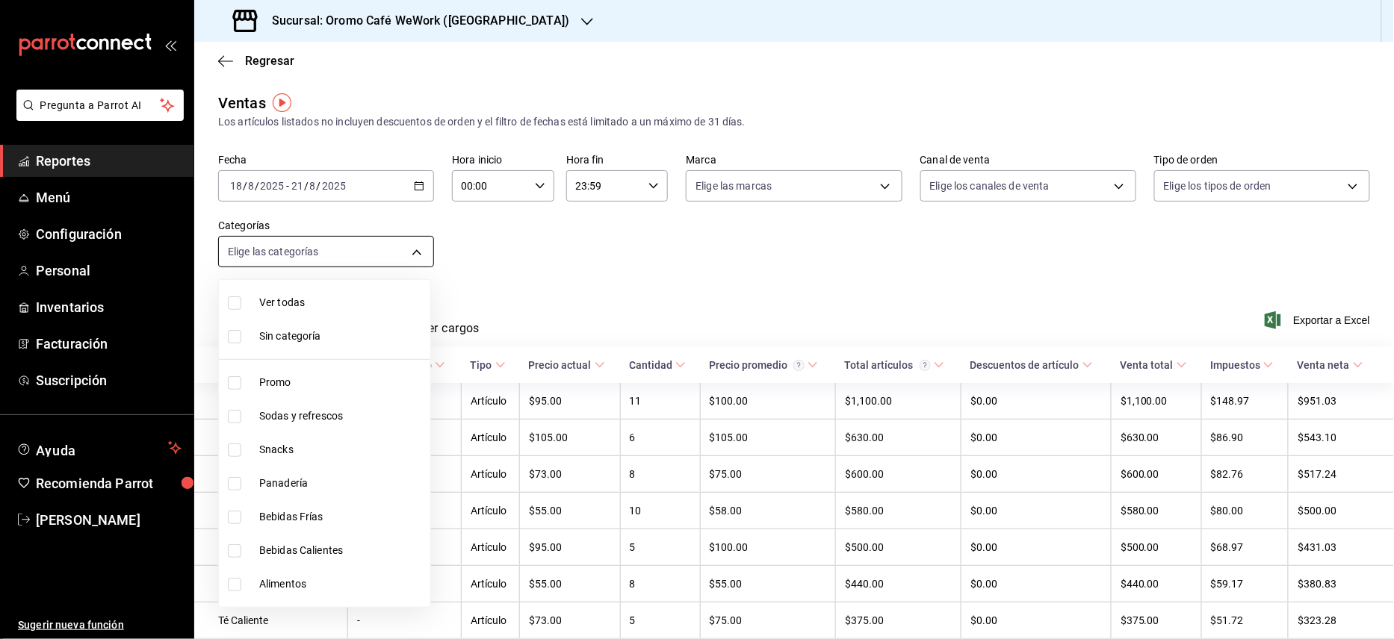
click at [417, 249] on body "Pregunta a Parrot AI Reportes Menú Configuración Personal Inventarios Facturaci…" at bounding box center [697, 319] width 1394 height 639
click at [291, 424] on span "Sodas y refrescos" at bounding box center [341, 417] width 165 height 16
type input "6b63ab43-9ee1-46c2-88db-385d27383248"
checkbox input "true"
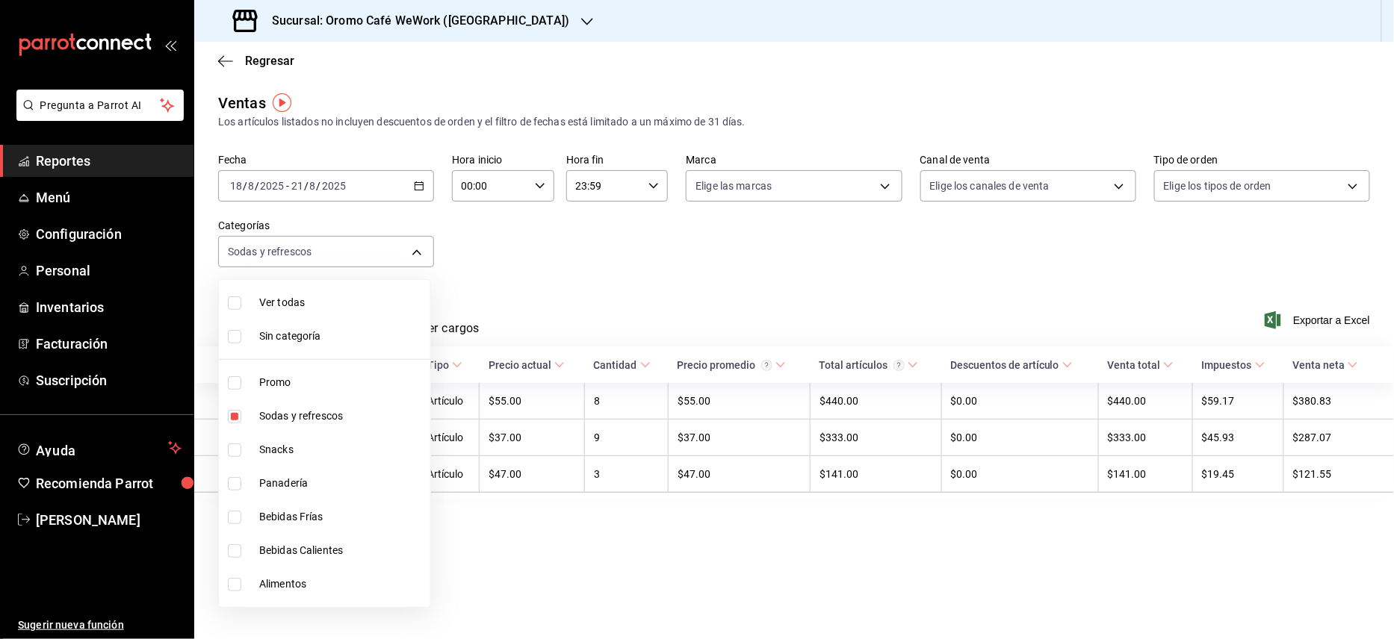
click at [641, 258] on div at bounding box center [697, 319] width 1394 height 639
